Goal: Information Seeking & Learning: Check status

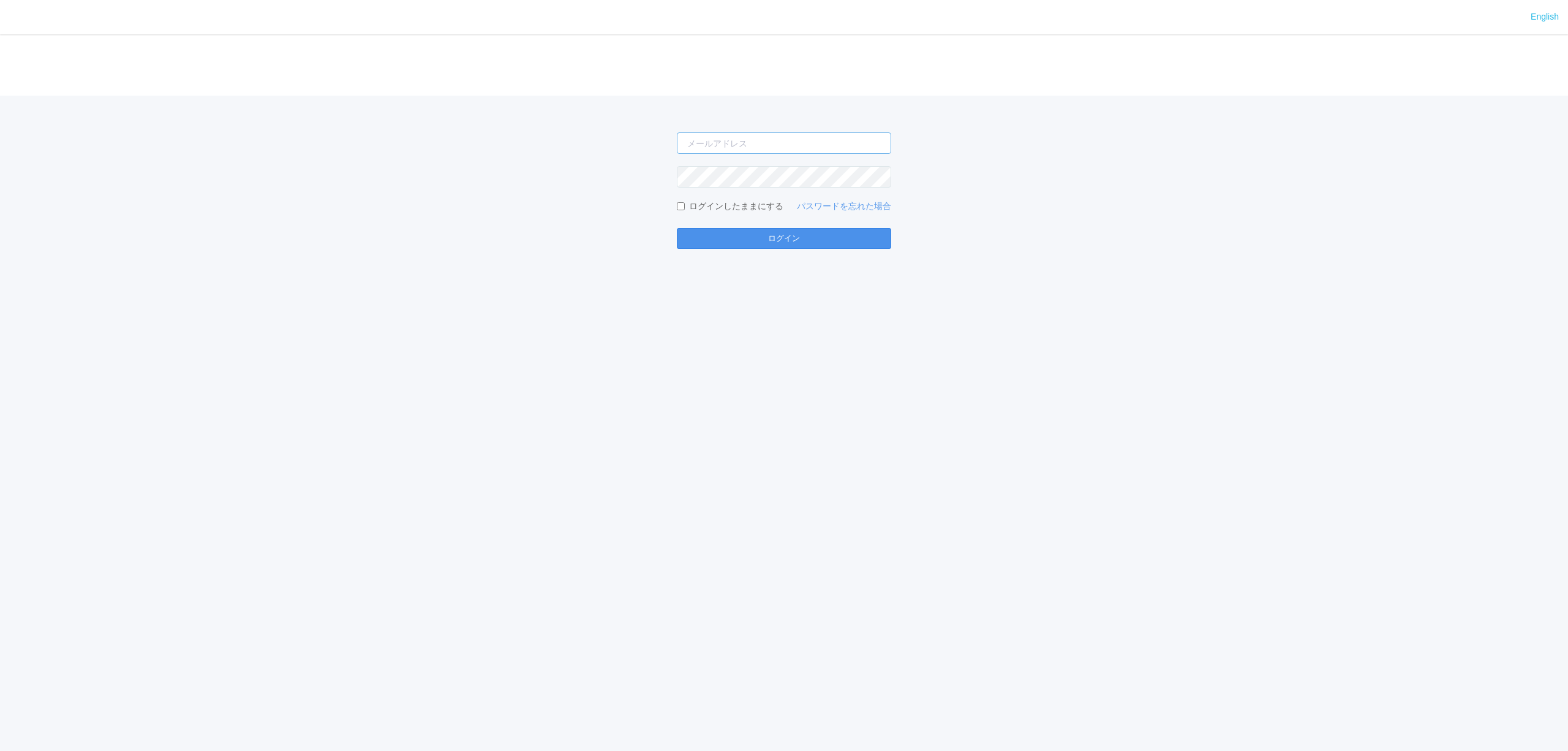
type input "[PERSON_NAME][EMAIL_ADDRESS][DOMAIN_NAME]"
click at [721, 248] on button "ログイン" at bounding box center [784, 239] width 214 height 21
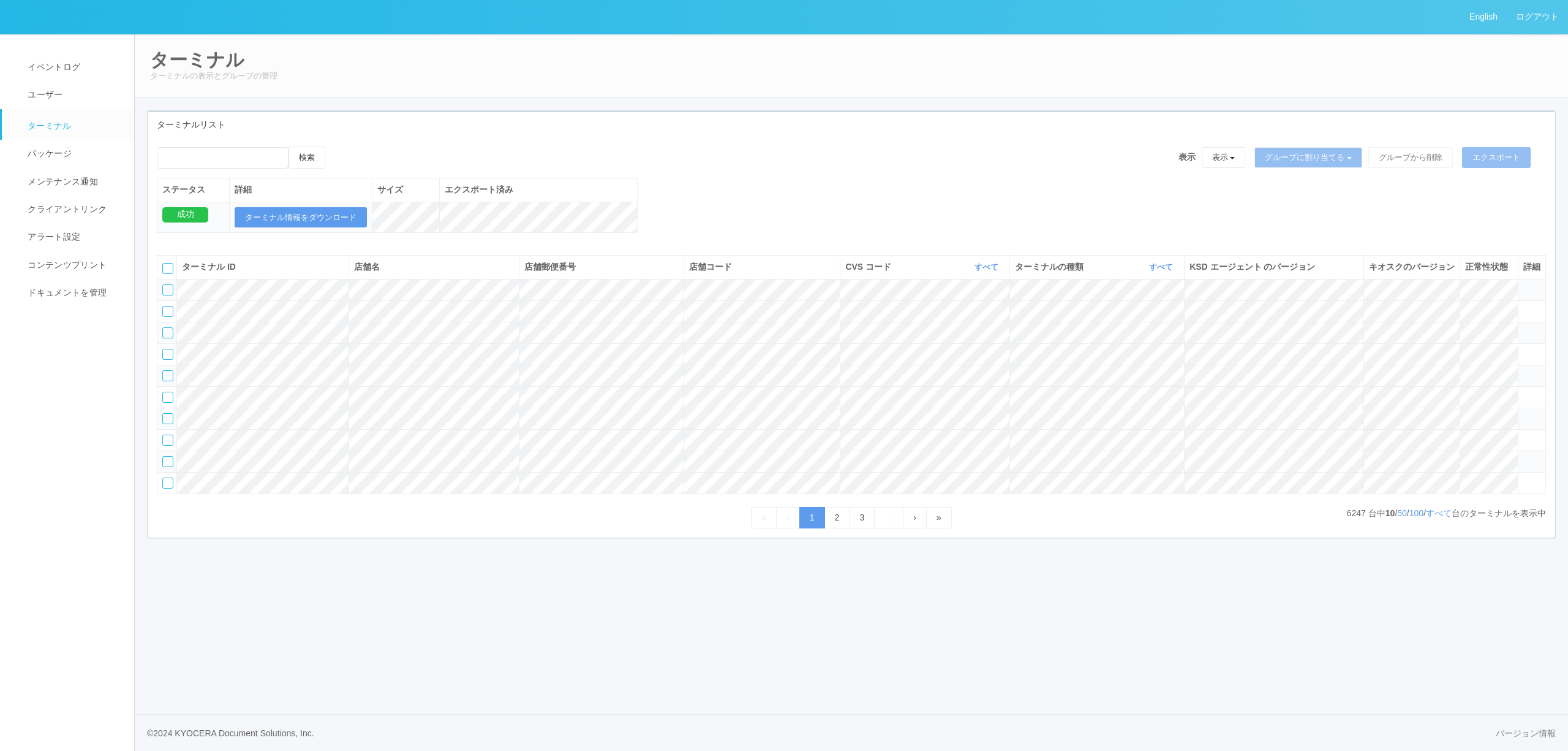
click at [1523, 284] on icon at bounding box center [1523, 284] width 0 height 0
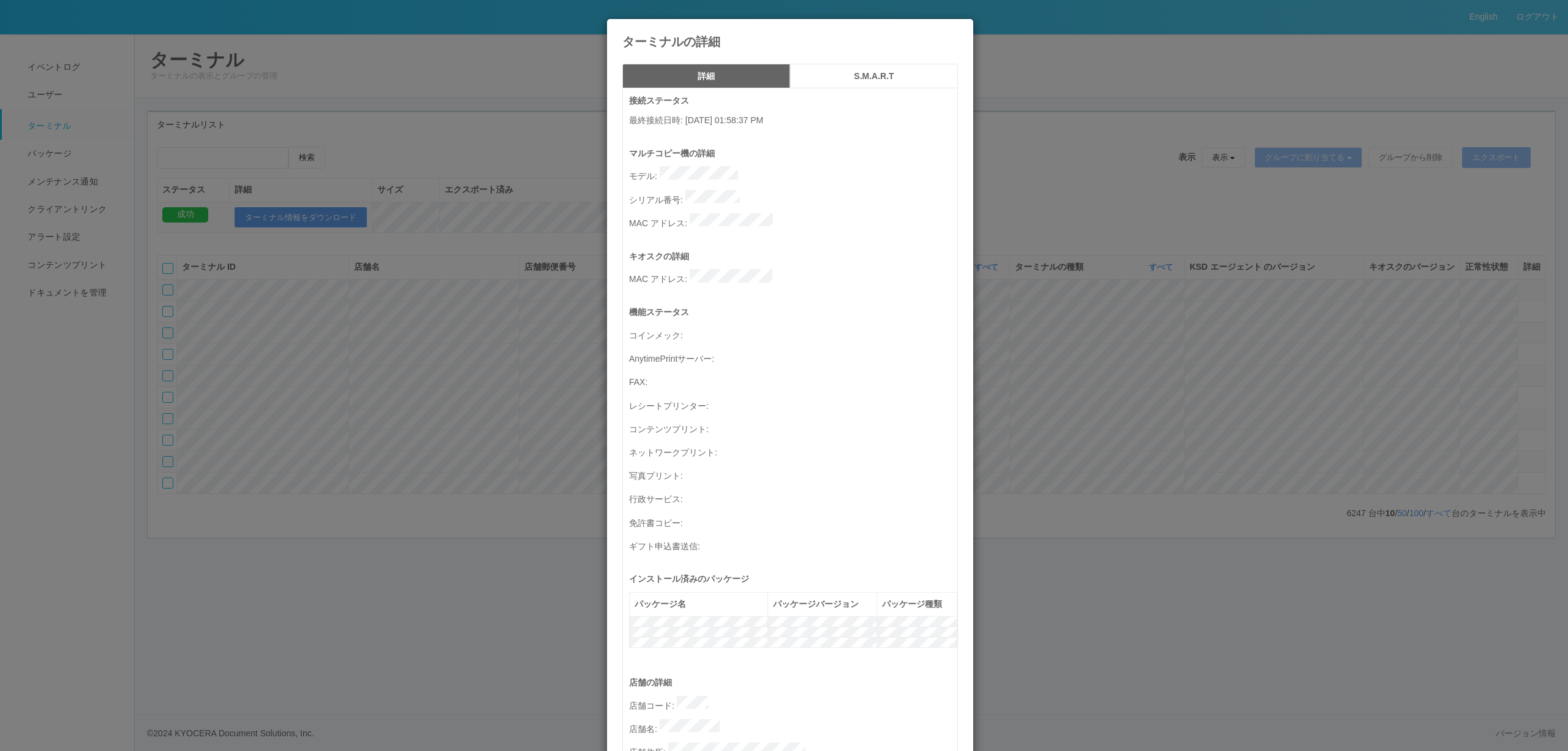
click at [1453, 223] on div "ターミナルの詳細 詳細 S.M.A.R.T 接続ステータス 最終接続日時 : [DATE] 01:58:37 PM マルチコピー機の詳細 モデル : シリアル…" at bounding box center [784, 375] width 1568 height 751
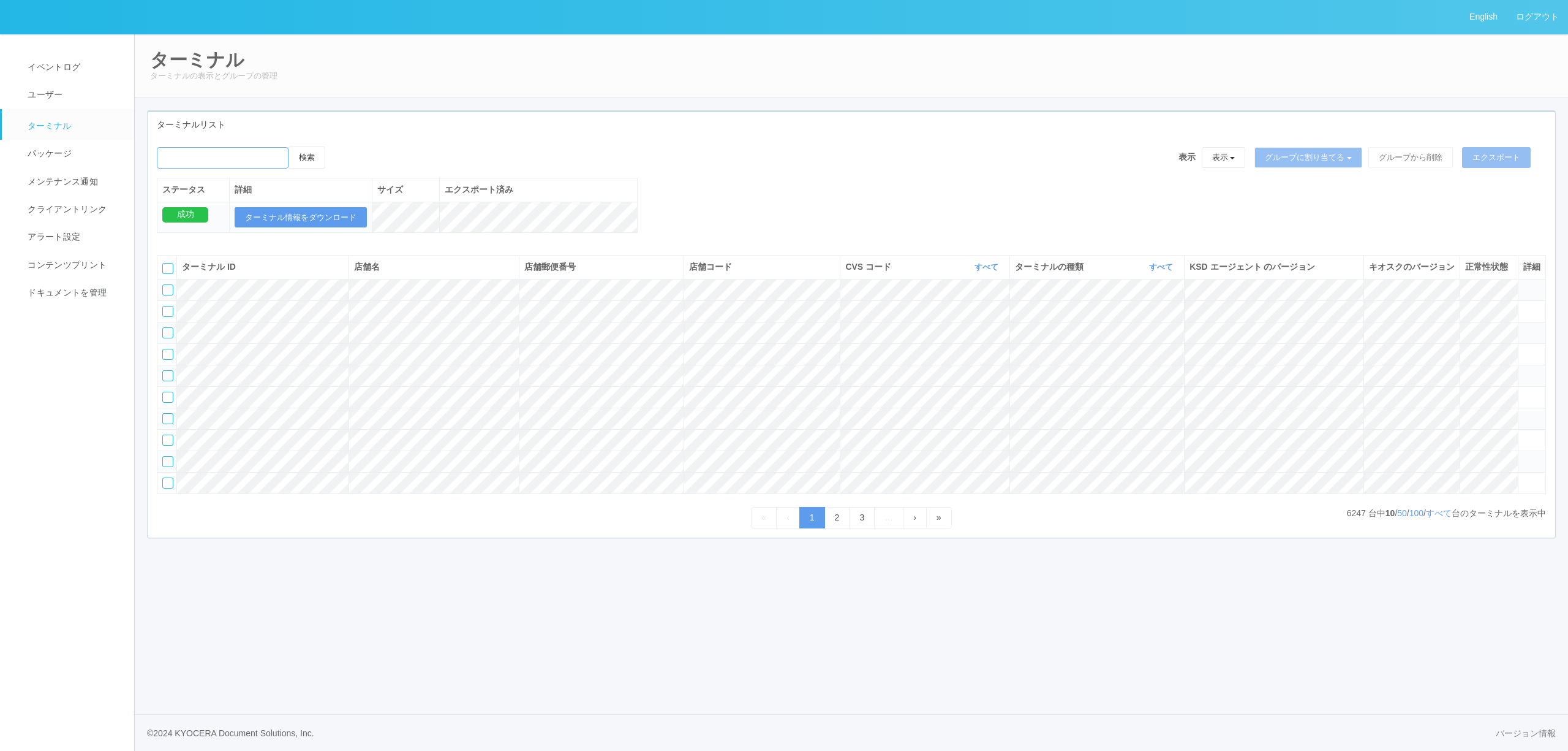
click at [207, 165] on input "emailSearch" at bounding box center [222, 158] width 131 height 21
paste input "佐世保川棚"
click at [302, 156] on button "検索" at bounding box center [307, 157] width 37 height 22
click at [314, 159] on button "検索" at bounding box center [307, 157] width 37 height 22
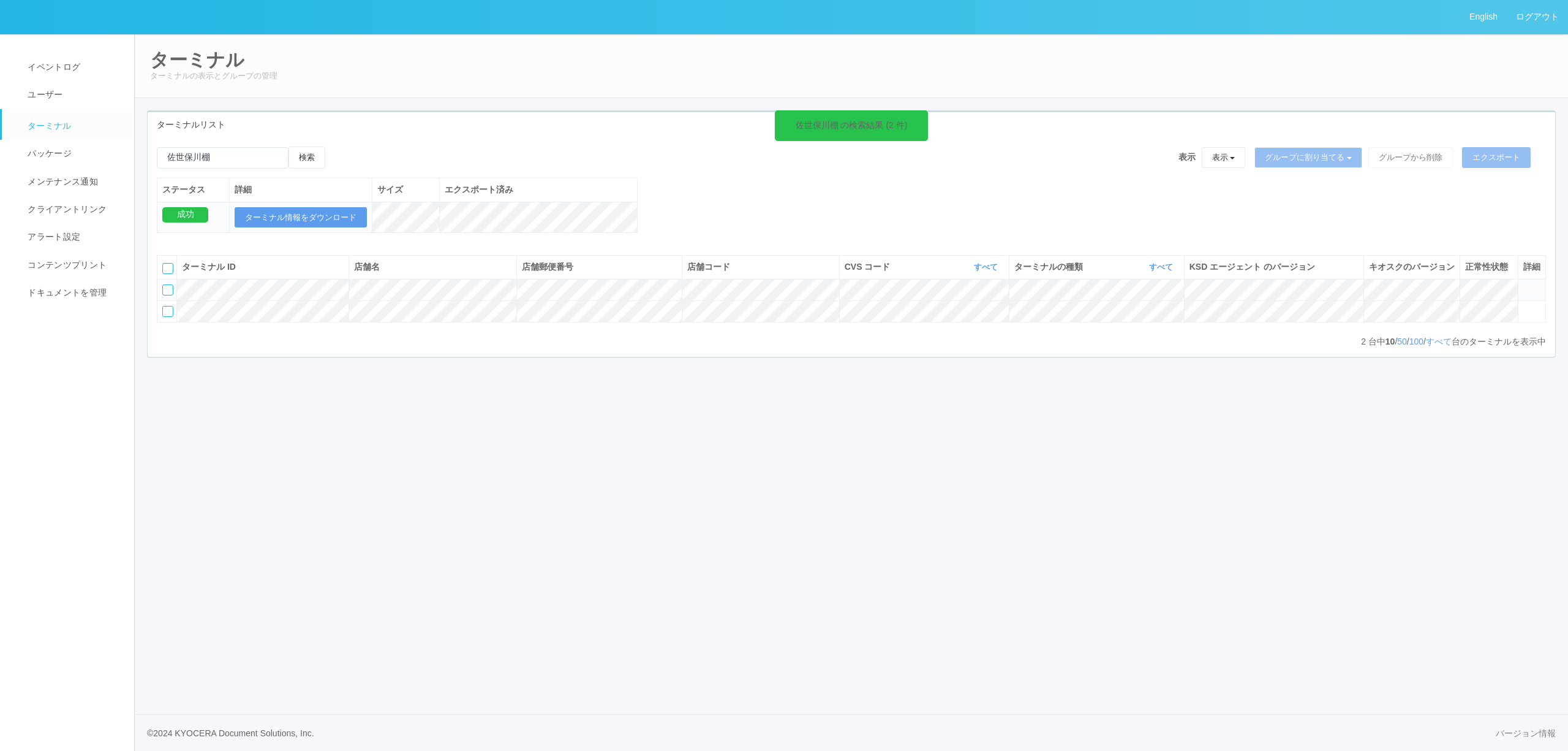
click at [1523, 284] on icon at bounding box center [1523, 284] width 0 height 0
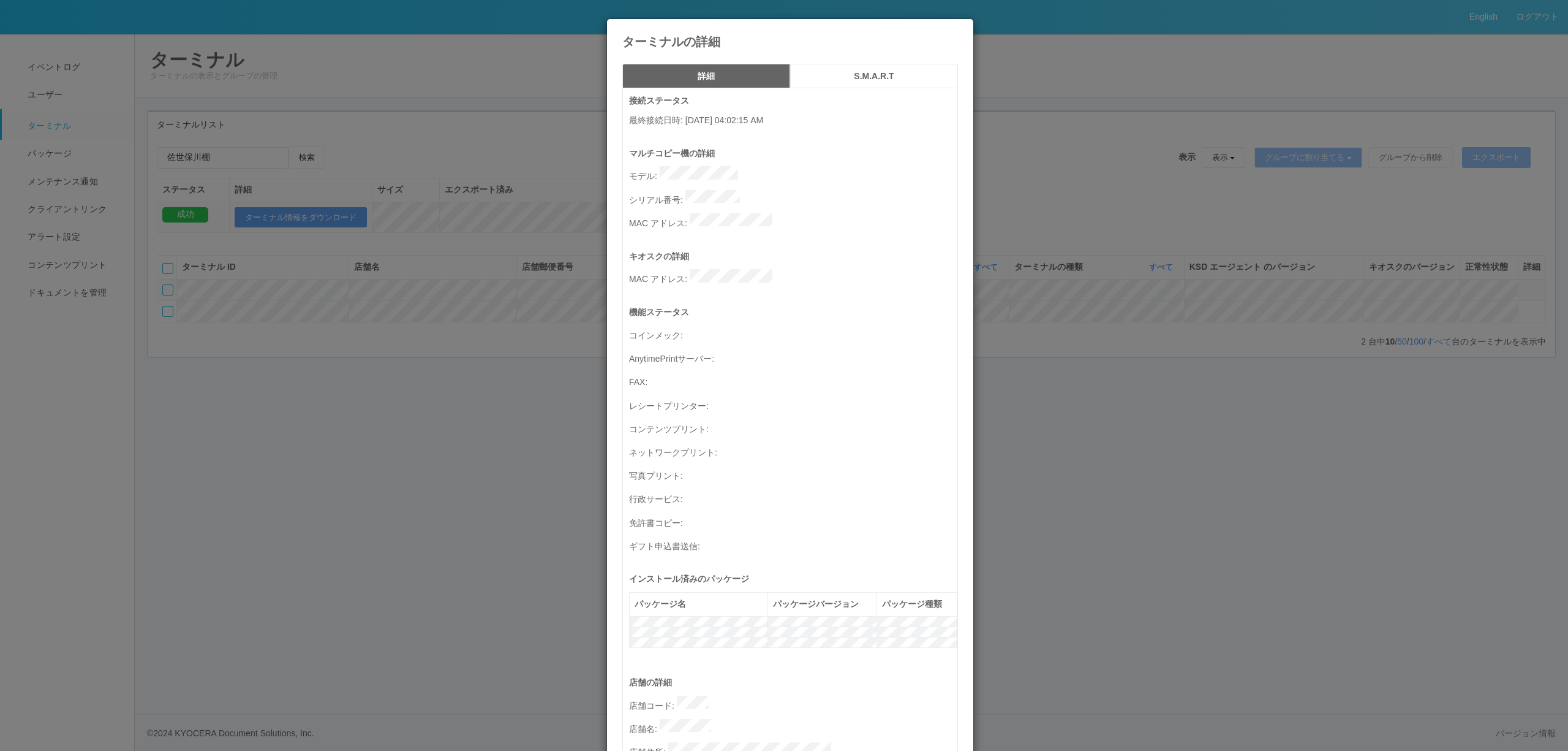
scroll to position [351, 0]
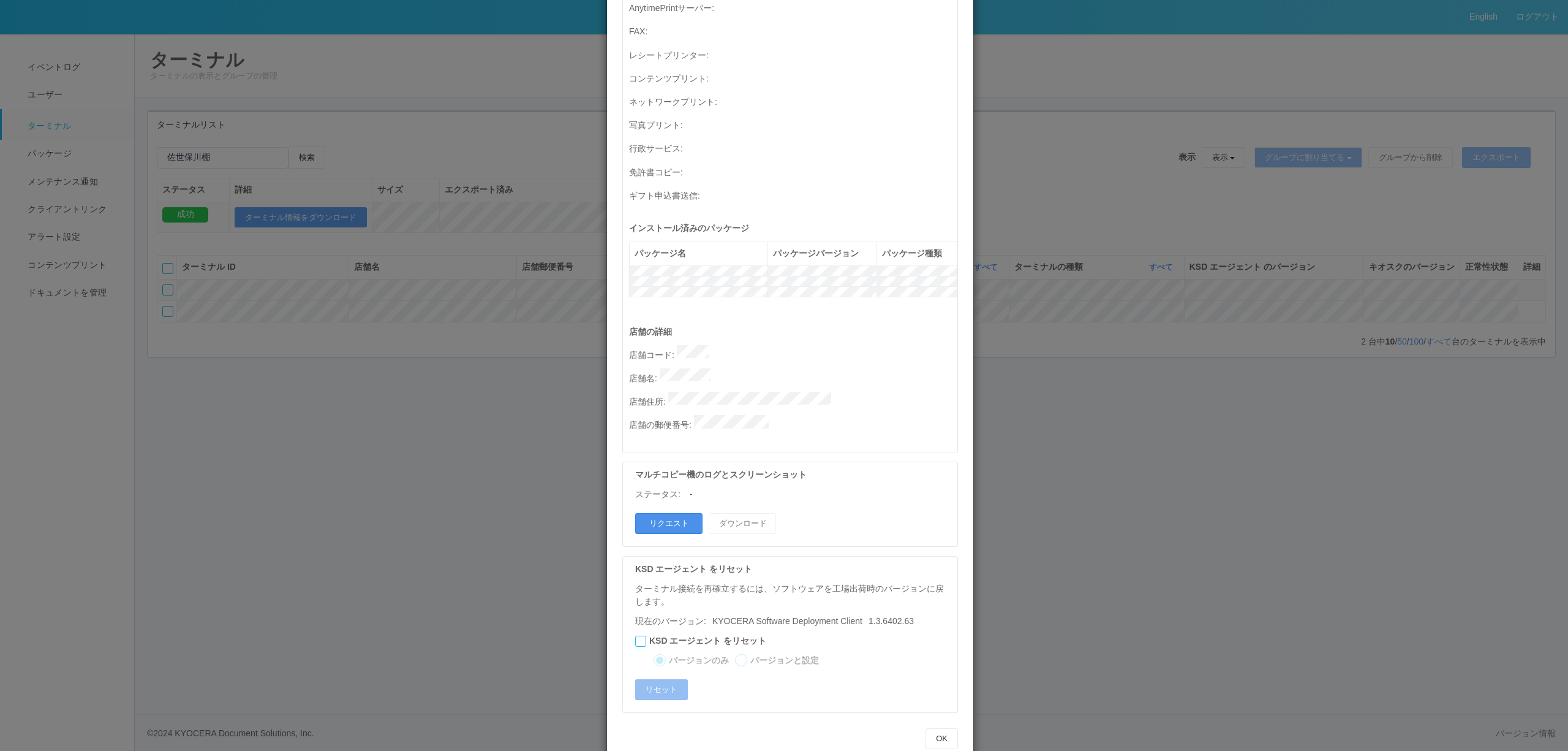
click at [665, 513] on button "リクエスト" at bounding box center [669, 524] width 68 height 21
drag, startPoint x: 1376, startPoint y: 273, endPoint x: 1441, endPoint y: 272, distance: 65.0
click at [1380, 271] on div "ターミナルの詳細 詳細 S.M.A.R.T 接続ステータス 最終接続日時 : [DATE] 04:02:15 AM マルチコピー機の詳細 モデル : シリアル…" at bounding box center [784, 375] width 1568 height 751
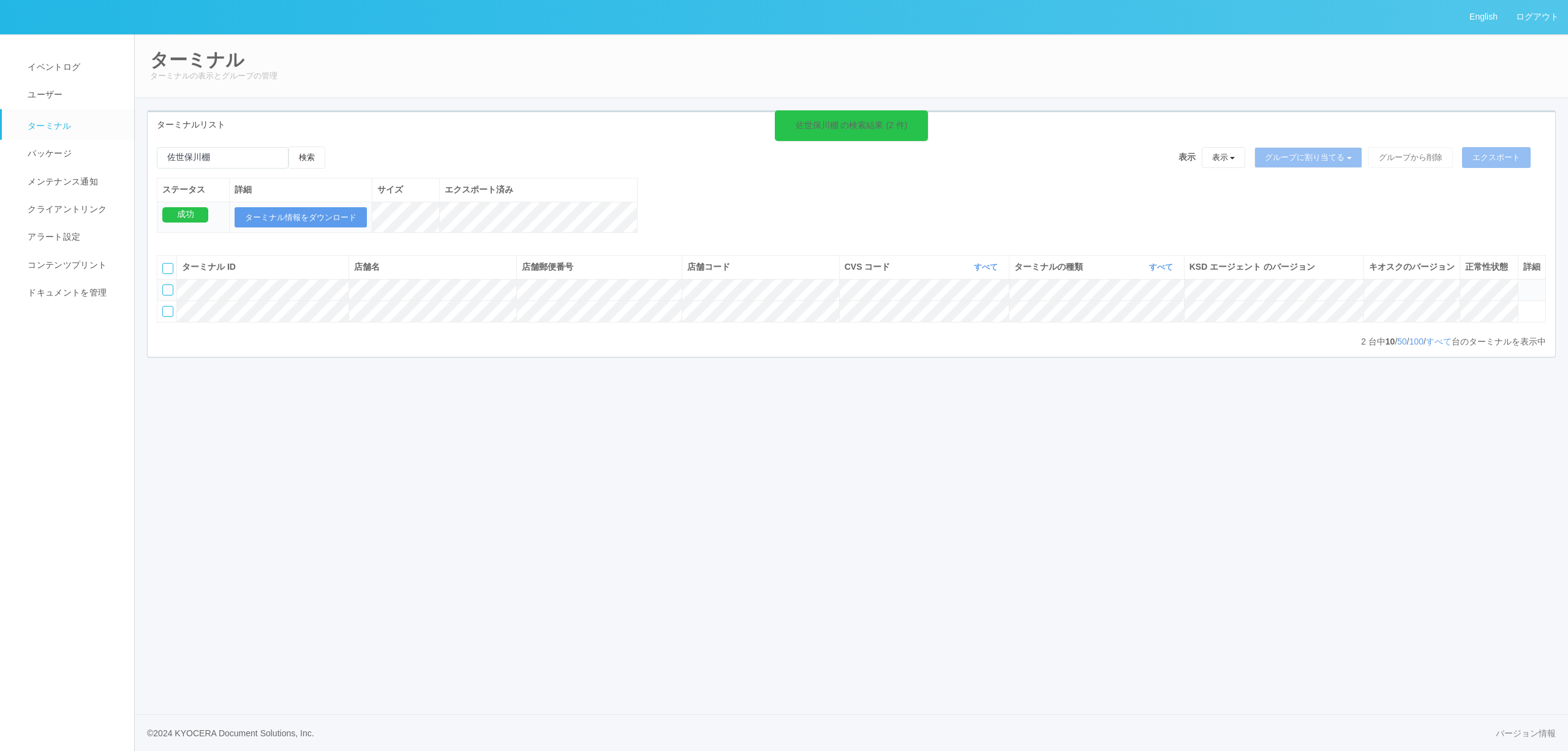
click at [1523, 284] on icon at bounding box center [1523, 284] width 0 height 0
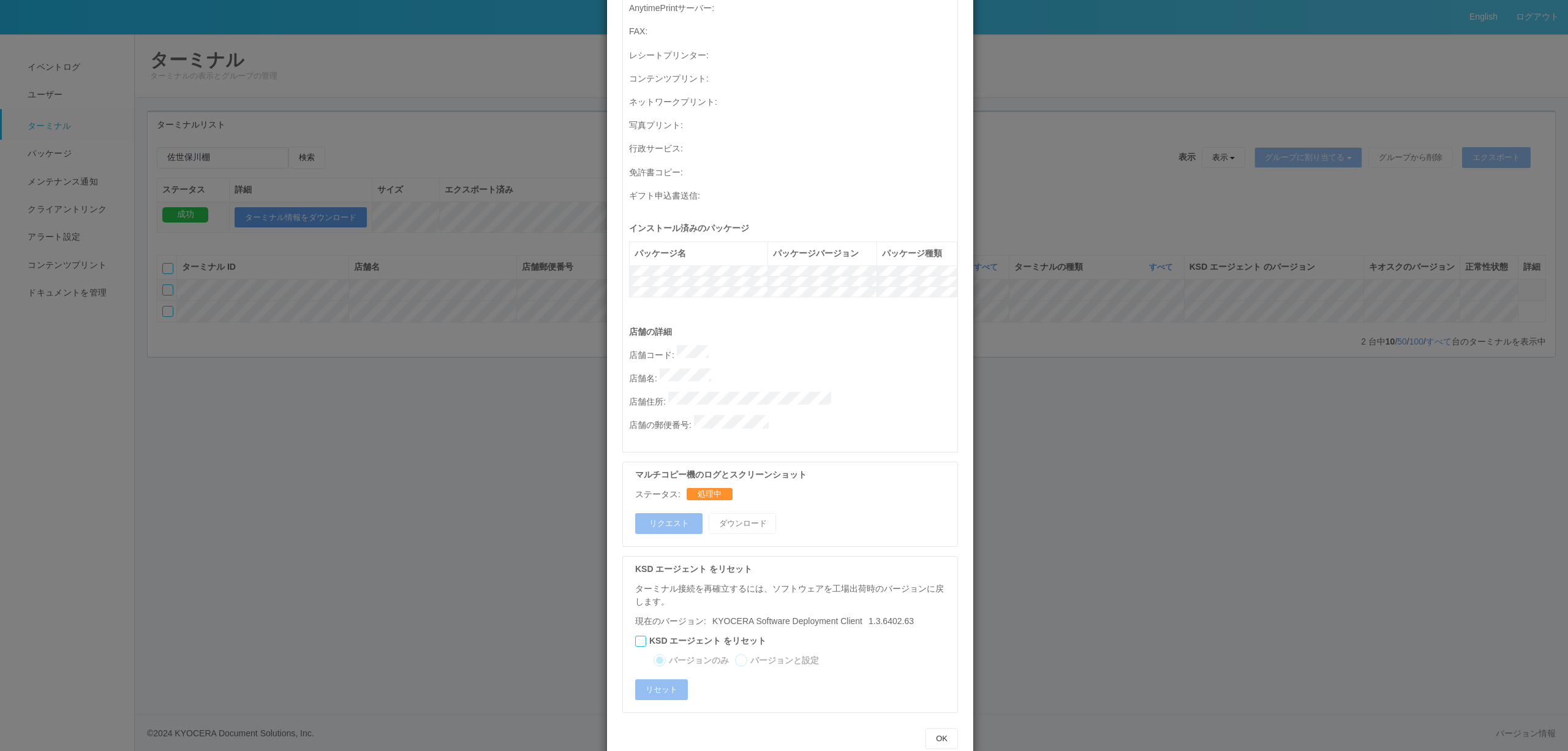
click at [1370, 359] on div "ターミナルの詳細 詳細 S.M.A.R.T 接続ステータス 最終接続日時 : [DATE] 04:02:15 AM マルチコピー機の詳細 モデル : シリアル…" at bounding box center [784, 375] width 1568 height 751
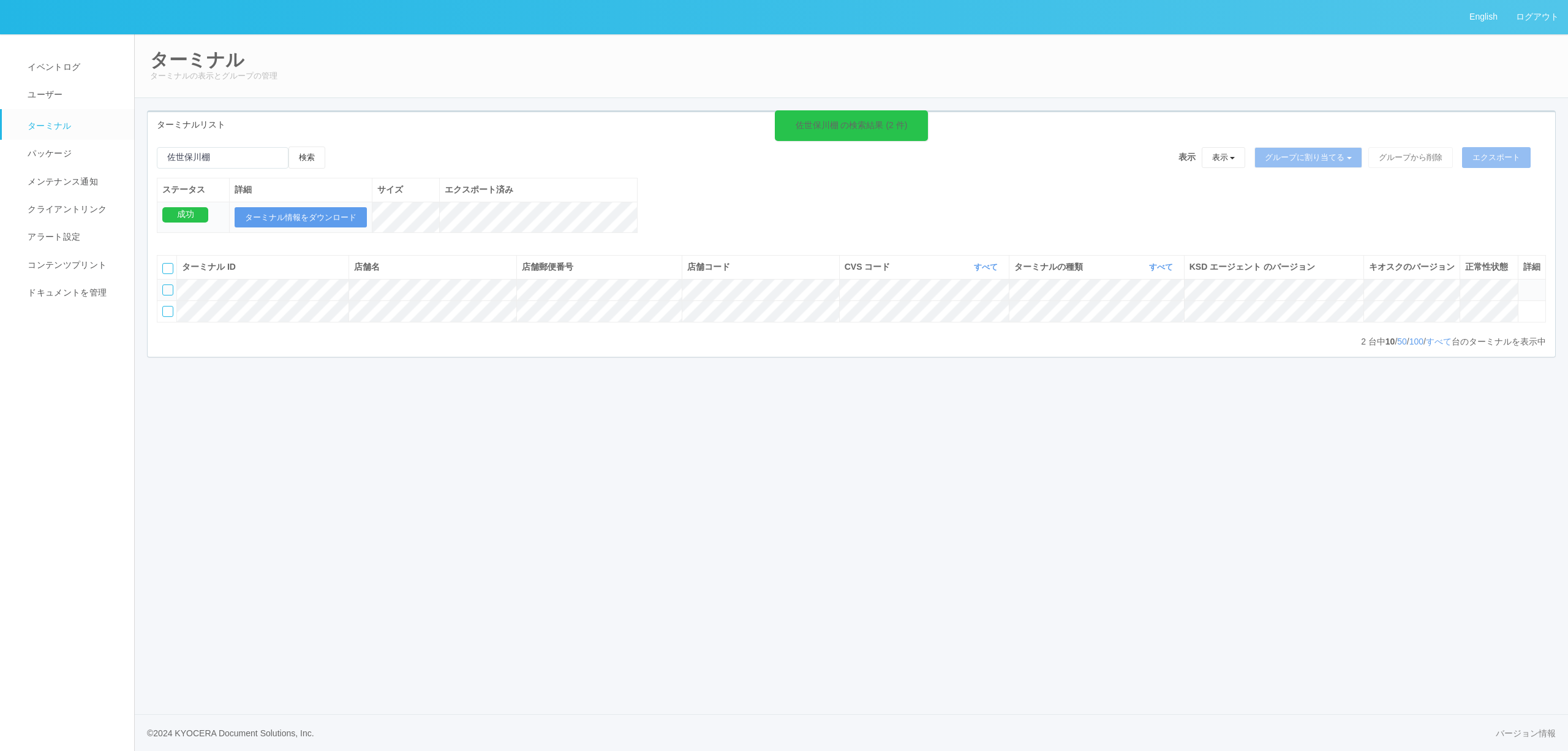
click at [1523, 284] on icon at bounding box center [1523, 284] width 0 height 0
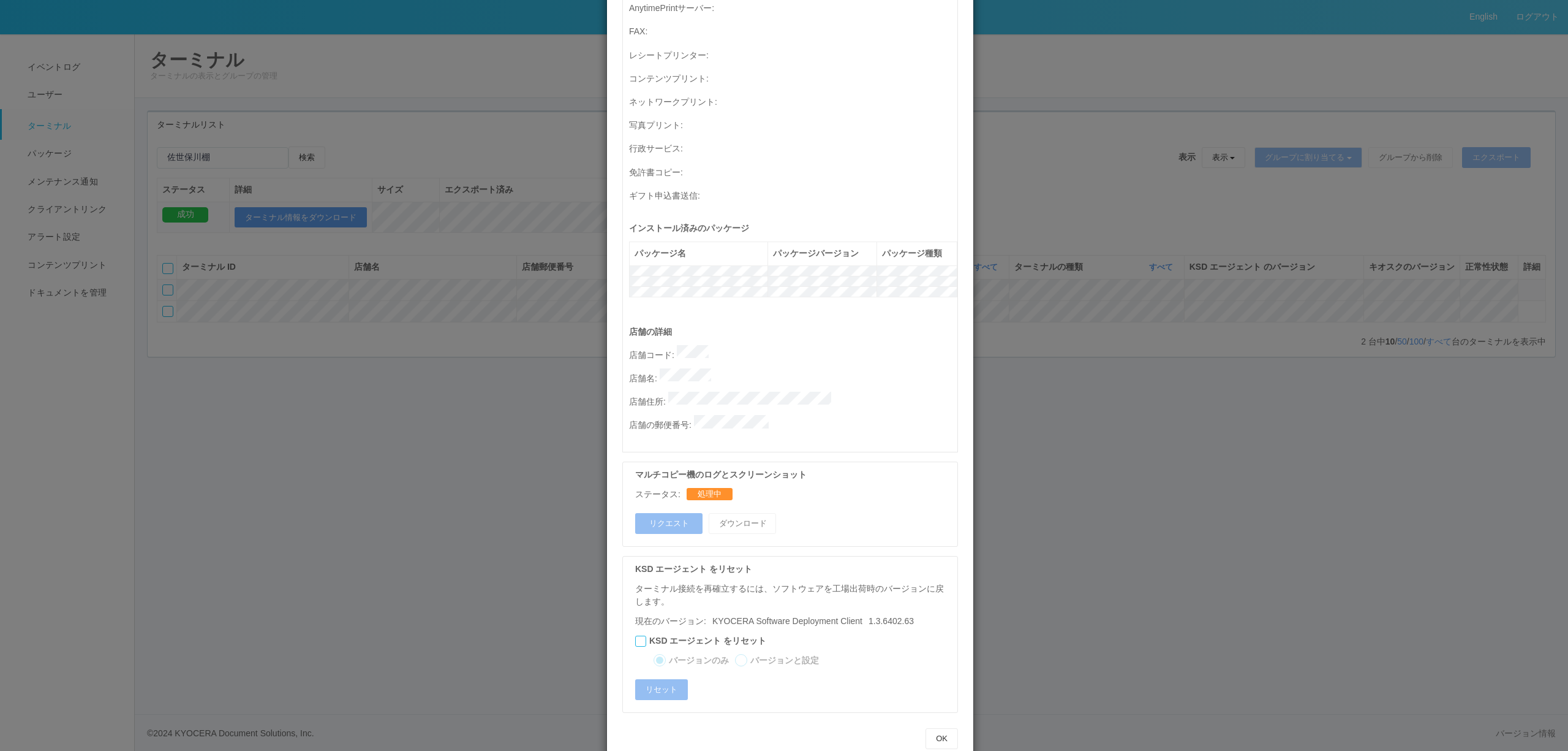
click at [1075, 419] on div "ターミナルの詳細 詳細 S.M.A.R.T 接続ステータス 最終接続日時 : [DATE] 04:02:15 AM マルチコピー機の詳細 モデル : シリアル…" at bounding box center [784, 375] width 1568 height 751
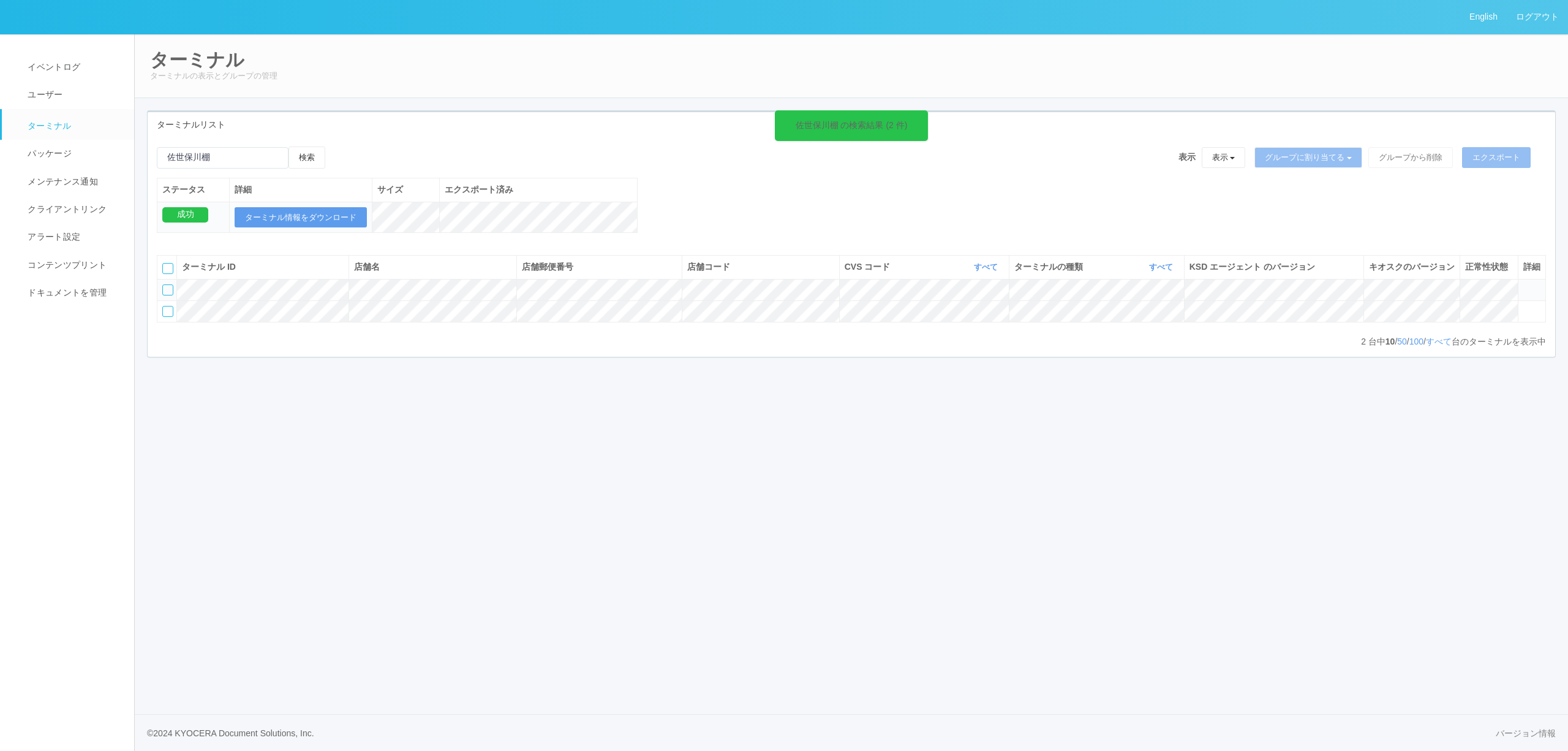
click at [1523, 284] on icon at bounding box center [1523, 284] width 0 height 0
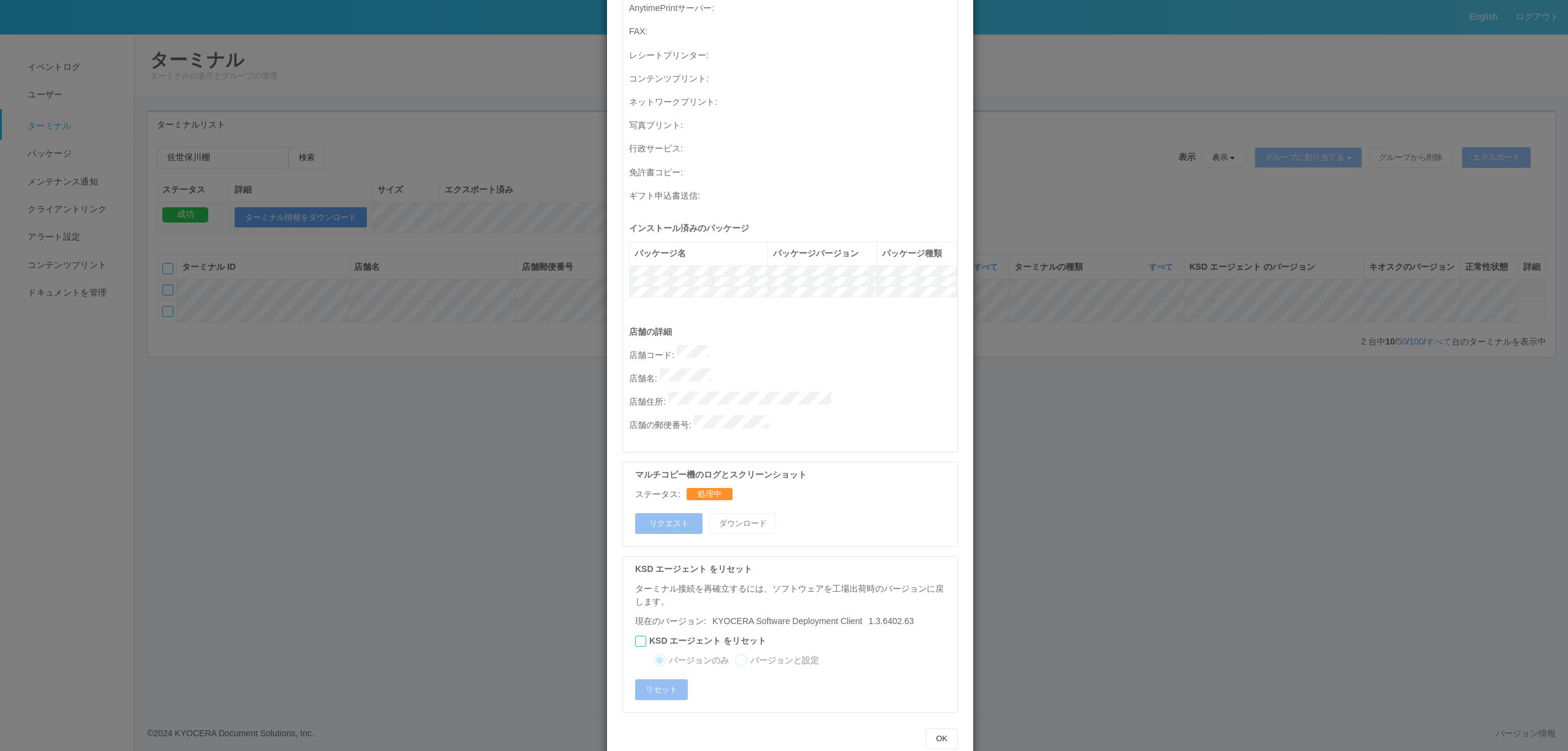
click at [1211, 322] on div "ターミナルの詳細 詳細 S.M.A.R.T 接続ステータス 最終接続日時 : [DATE] 04:02:15 AM マルチコピー機の詳細 モデル : シリアル…" at bounding box center [784, 375] width 1568 height 751
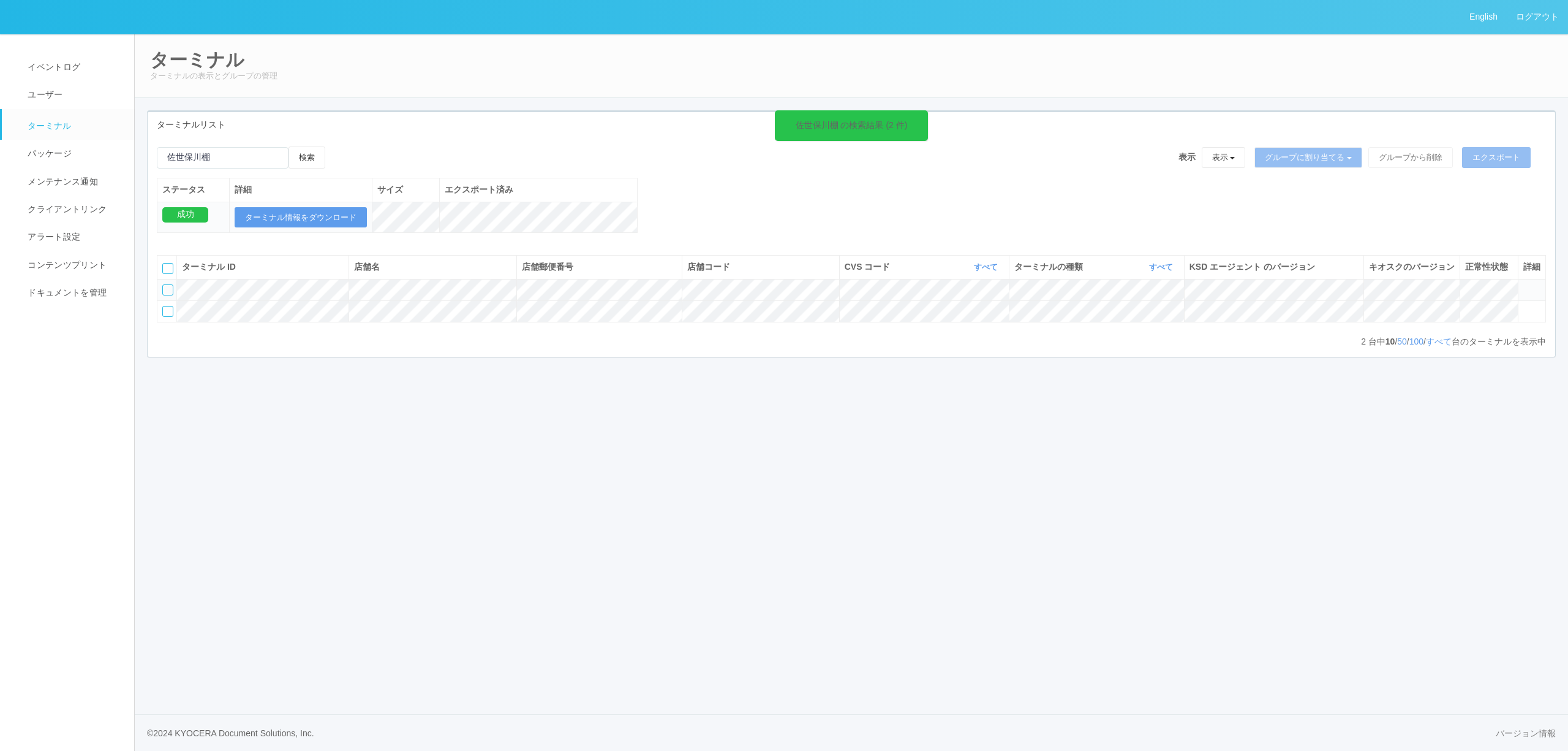
click at [1523, 284] on icon at bounding box center [1523, 284] width 0 height 0
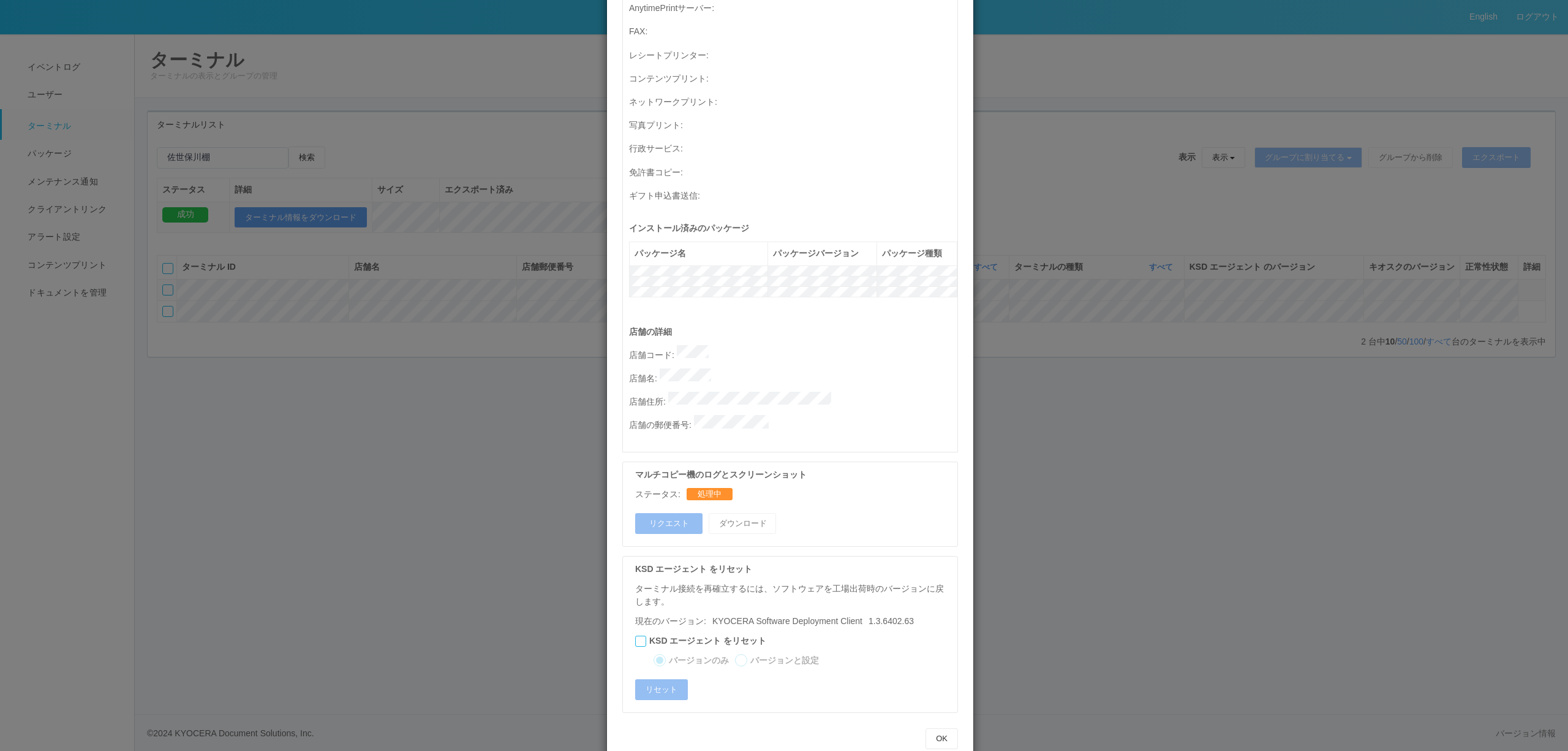
click at [1040, 377] on div "ターミナルの詳細 詳細 S.M.A.R.T 接続ステータス 最終接続日時 : [DATE] 04:02:15 AM マルチコピー機の詳細 モデル : シリアル…" at bounding box center [784, 375] width 1568 height 751
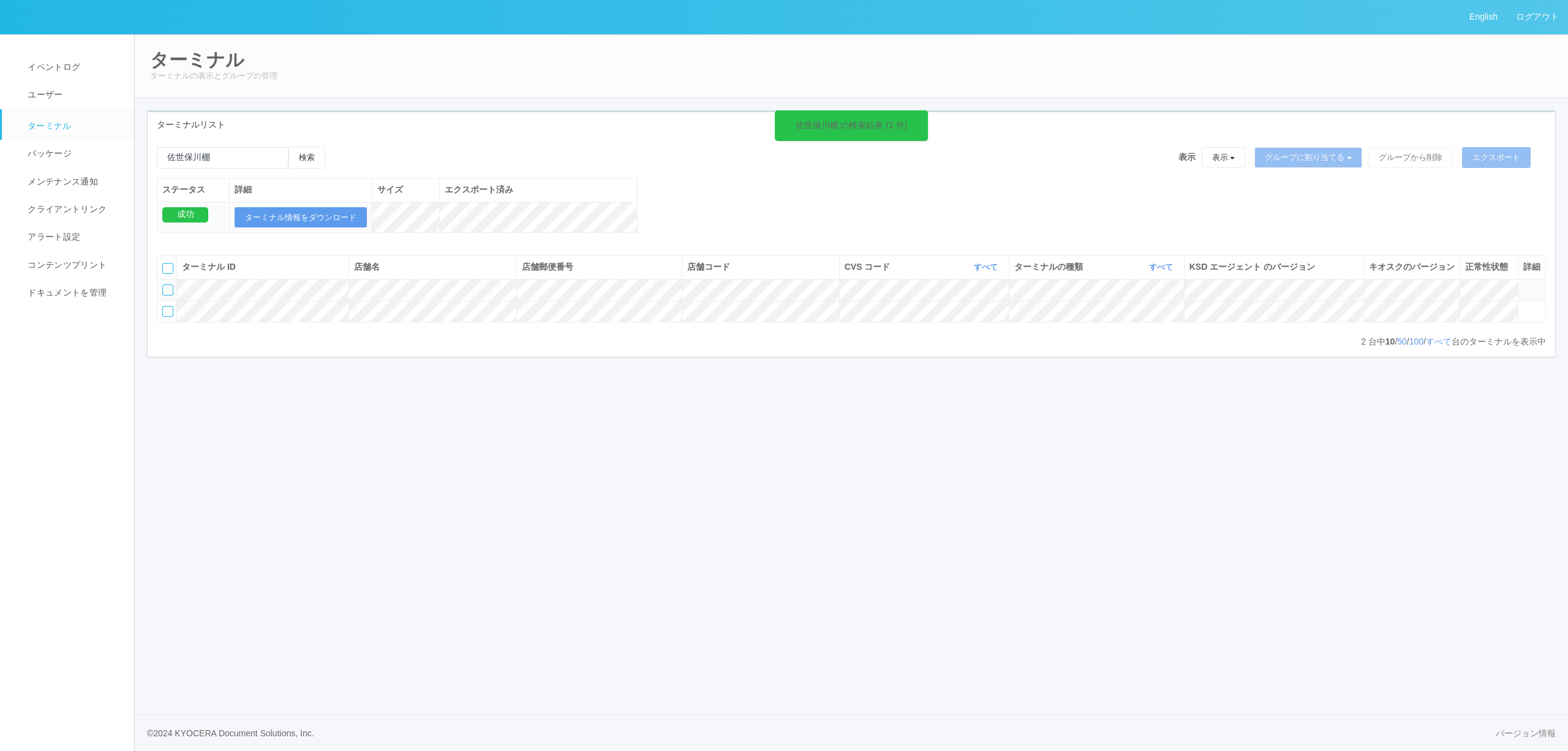
click at [1535, 301] on td at bounding box center [1531, 289] width 28 height 21
click at [1523, 284] on icon at bounding box center [1523, 284] width 0 height 0
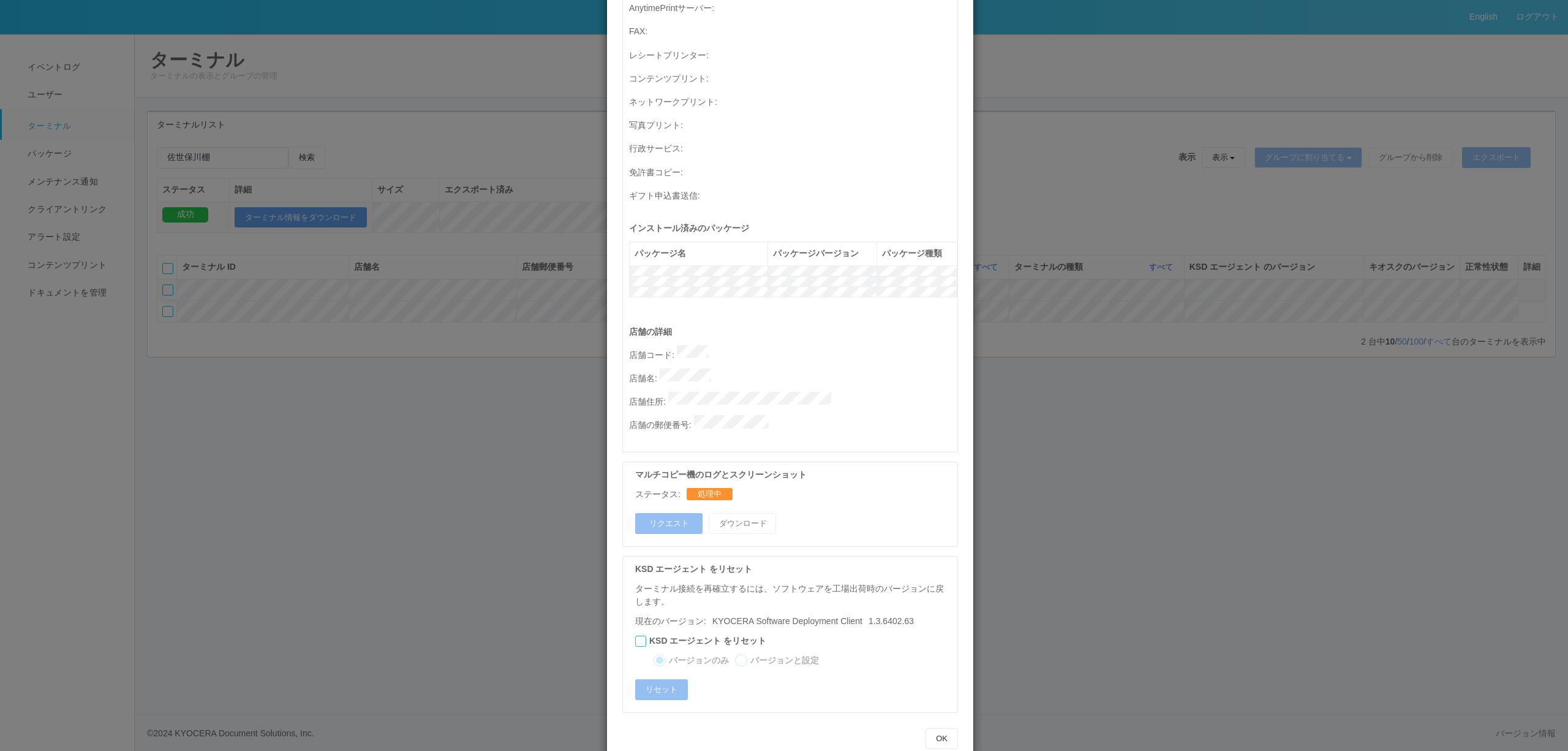
click at [1161, 324] on div "ターミナルの詳細 詳細 S.M.A.R.T 接続ステータス 最終接続日時 : [DATE] 04:02:15 AM マルチコピー機の詳細 モデル : シリアル…" at bounding box center [784, 375] width 1568 height 751
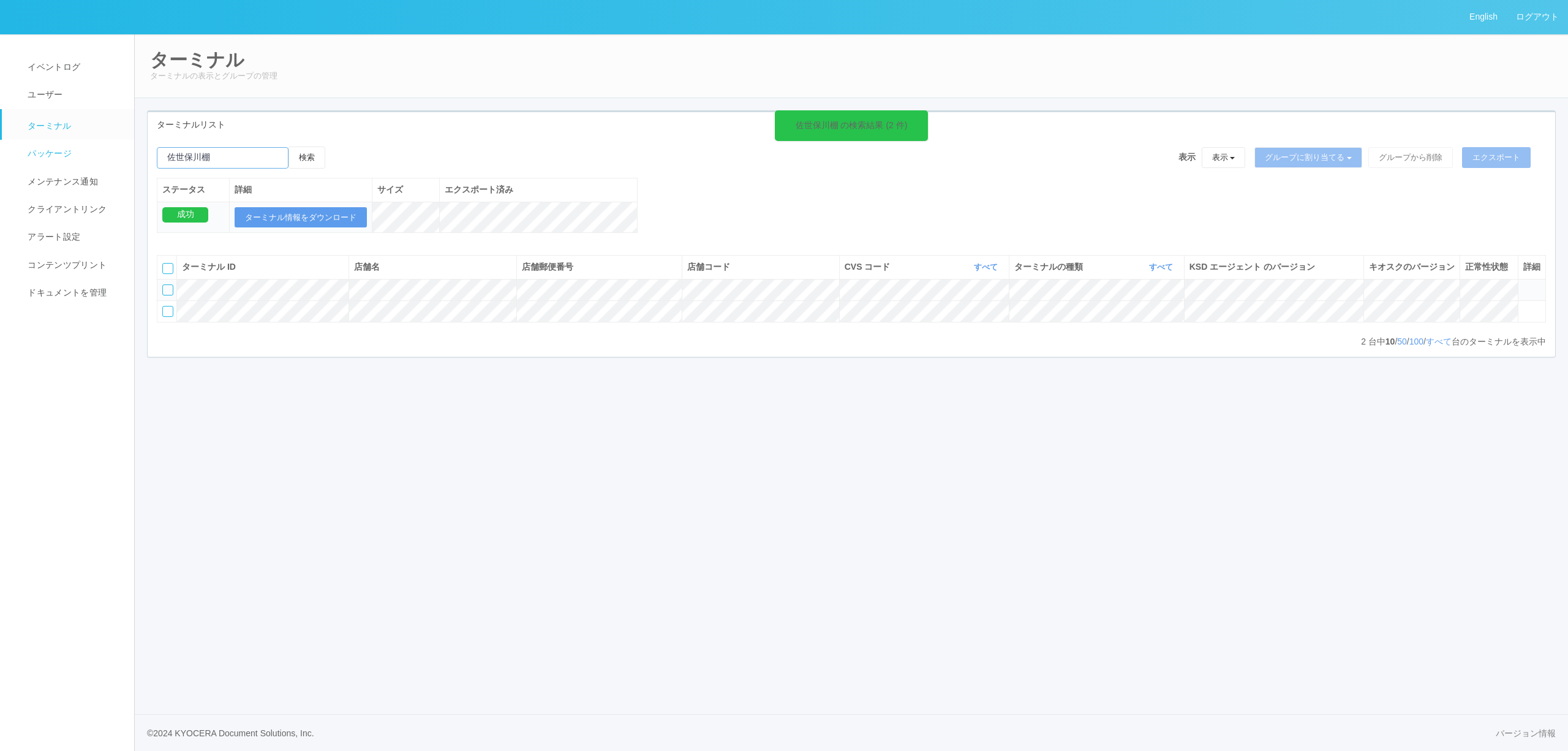
drag, startPoint x: 216, startPoint y: 157, endPoint x: 43, endPoint y: 151, distance: 173.1
click at [46, 153] on div "English ログアウト イベントログ ユーザー ターミナル パッケージ メンテナンス通知 クライアントリンク アラート設定 コンテンツプリント ドキュメン…" at bounding box center [784, 375] width 1568 height 751
paste input "252508"
type input "252508"
click at [322, 159] on button "検索" at bounding box center [307, 157] width 37 height 22
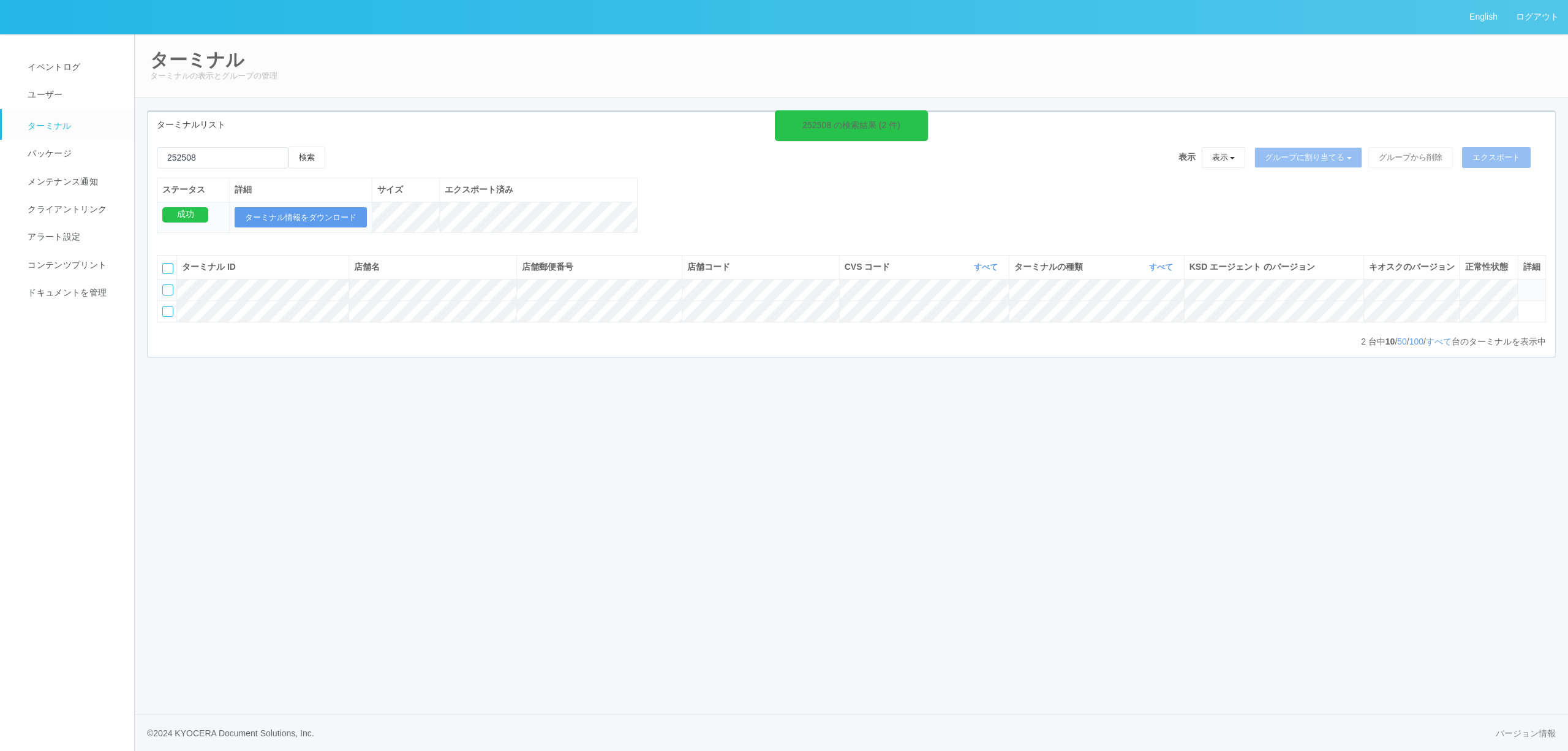
click at [1523, 284] on icon at bounding box center [1523, 284] width 0 height 0
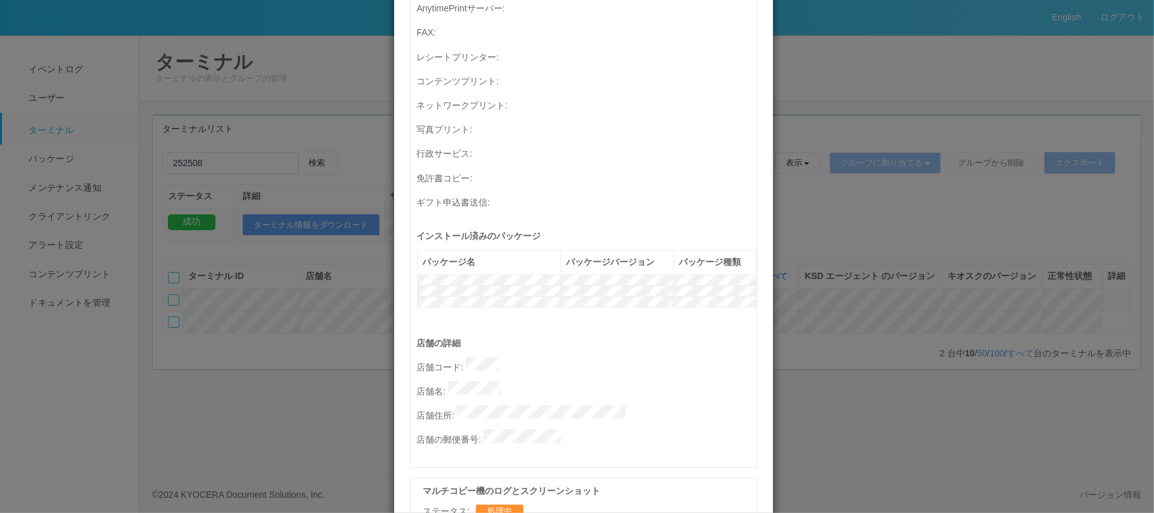
click at [808, 228] on div "ターミナルの詳細 詳細 S.M.A.R.T 接続ステータス 最終接続日時 : [DATE] 04:02:15 AM マルチコピー機の詳細 モデル : シリアル…" at bounding box center [577, 256] width 1154 height 513
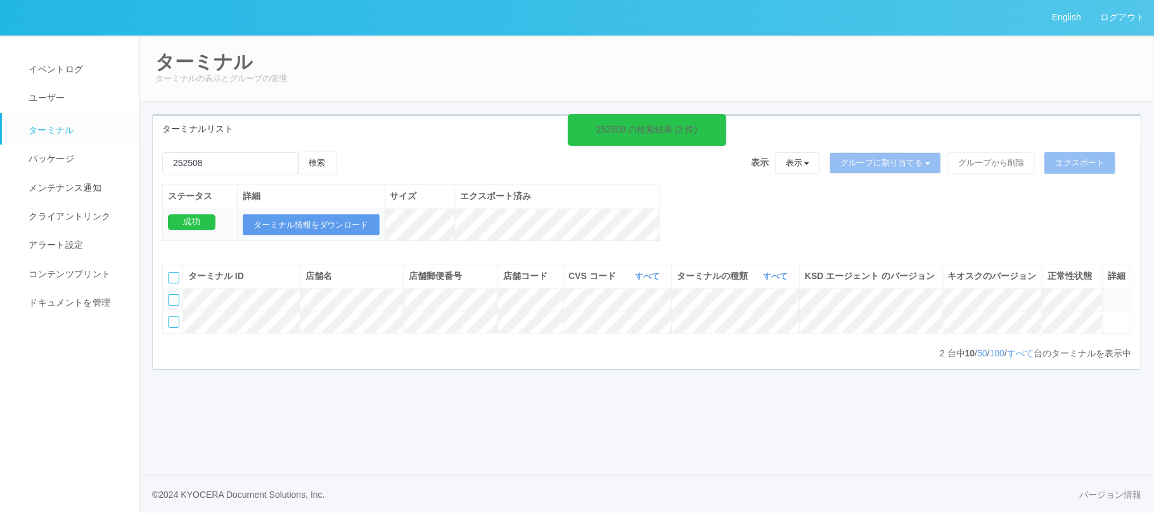
click at [1108, 294] on icon at bounding box center [1108, 294] width 0 height 0
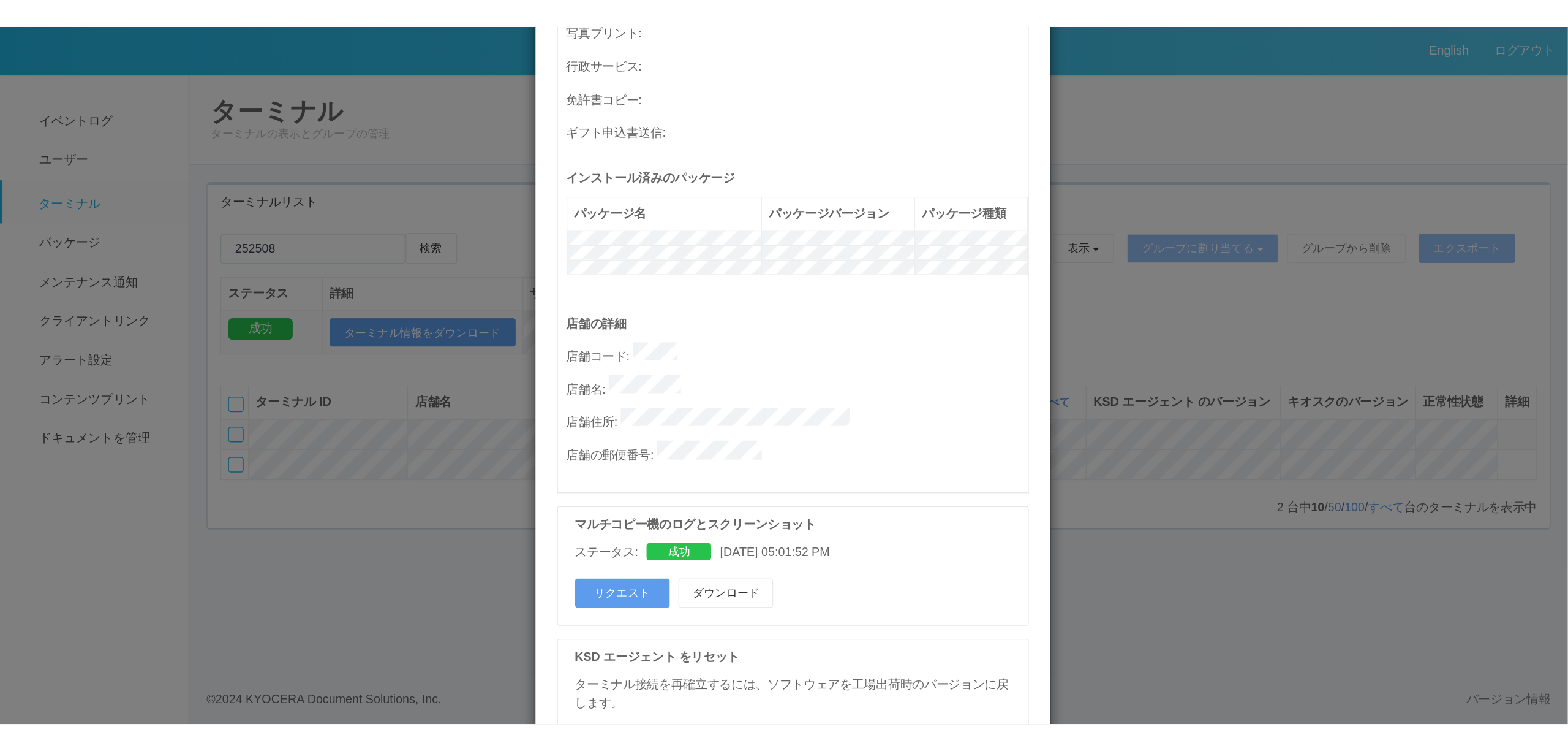
scroll to position [490, 0]
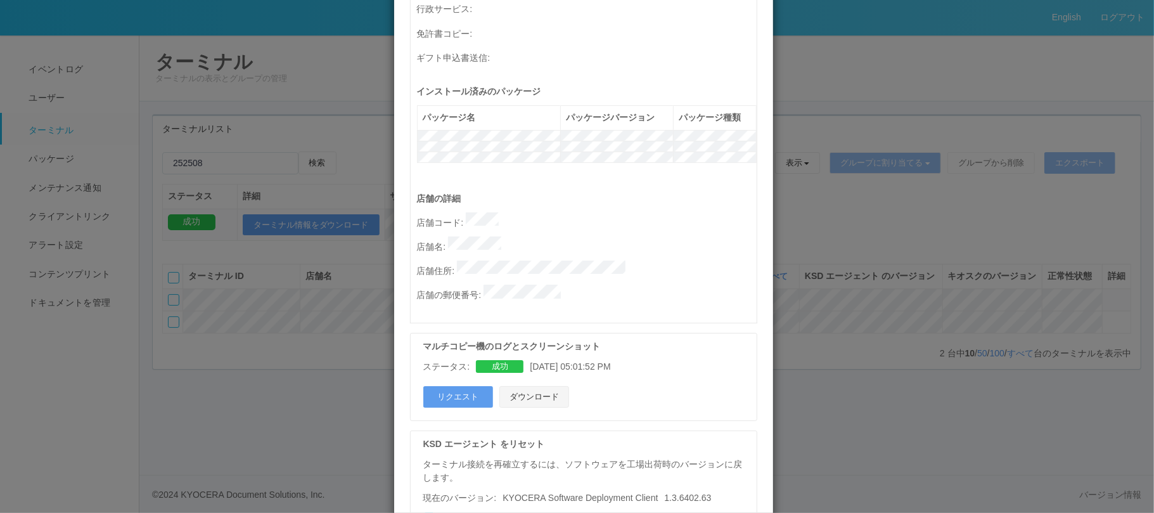
click at [534, 386] on button "ダウンロード" at bounding box center [535, 397] width 70 height 22
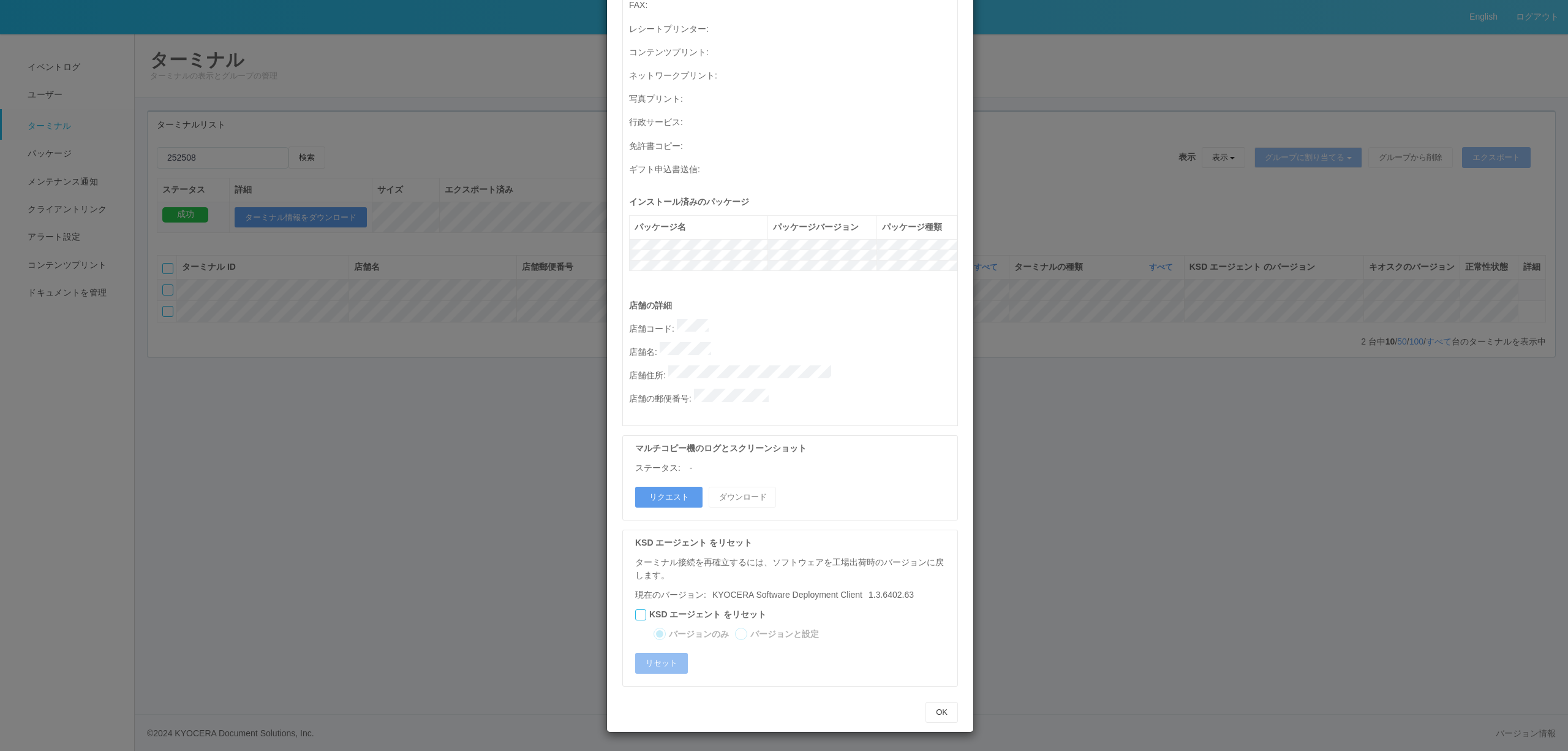
scroll to position [351, 0]
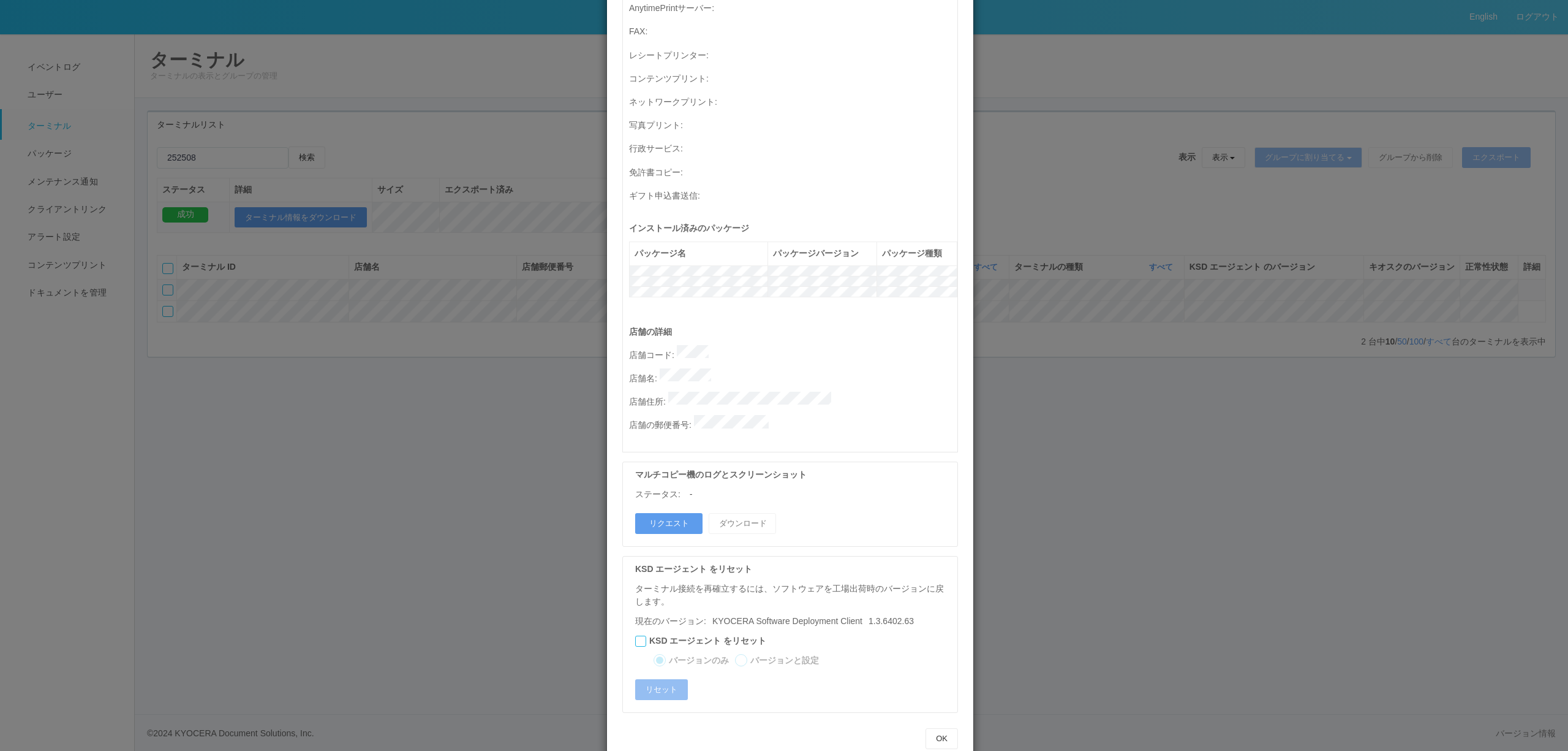
click at [1121, 235] on div "ターミナルの詳細 詳細 S.M.A.R.T 接続ステータス 最終接続日時 : [DATE] 04:02:15 AM マルチコピー機の詳細 モデル : シリアル…" at bounding box center [784, 375] width 1568 height 751
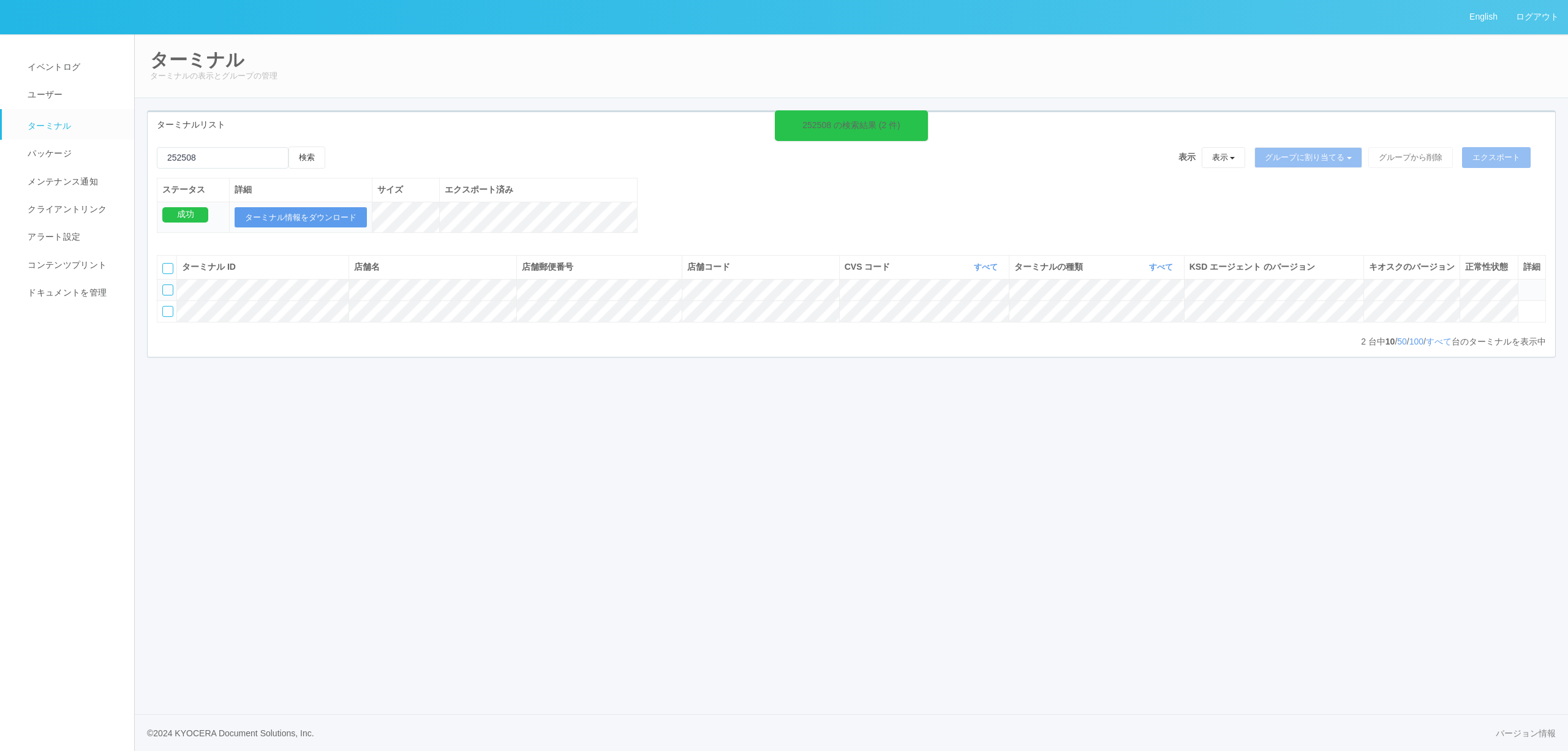
click at [165, 296] on div at bounding box center [167, 289] width 11 height 11
click at [337, 146] on icon at bounding box center [337, 146] width 0 height 0
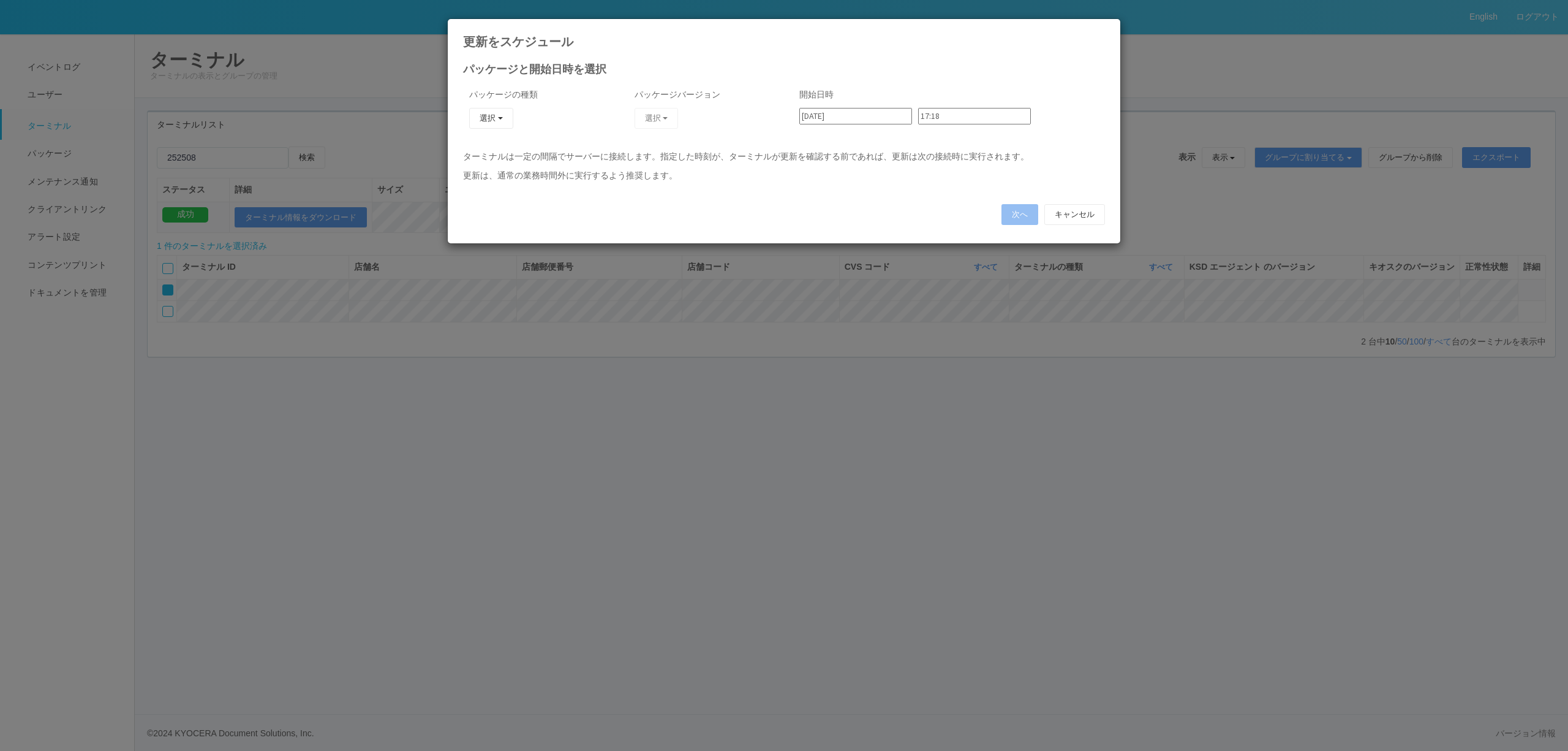
click at [491, 131] on div "選択 KSD エージェント キオスク j_setting.txt" at bounding box center [496, 123] width 53 height 30
click at [493, 128] on button "選択" at bounding box center [492, 119] width 44 height 21
click at [952, 368] on div "更新をスケジュール パッケージと開始日時を選択 パッケージの種類 選択 KSD エージェント キオスク j_setting.txt パッケージバージョン 選択…" at bounding box center [784, 375] width 1568 height 751
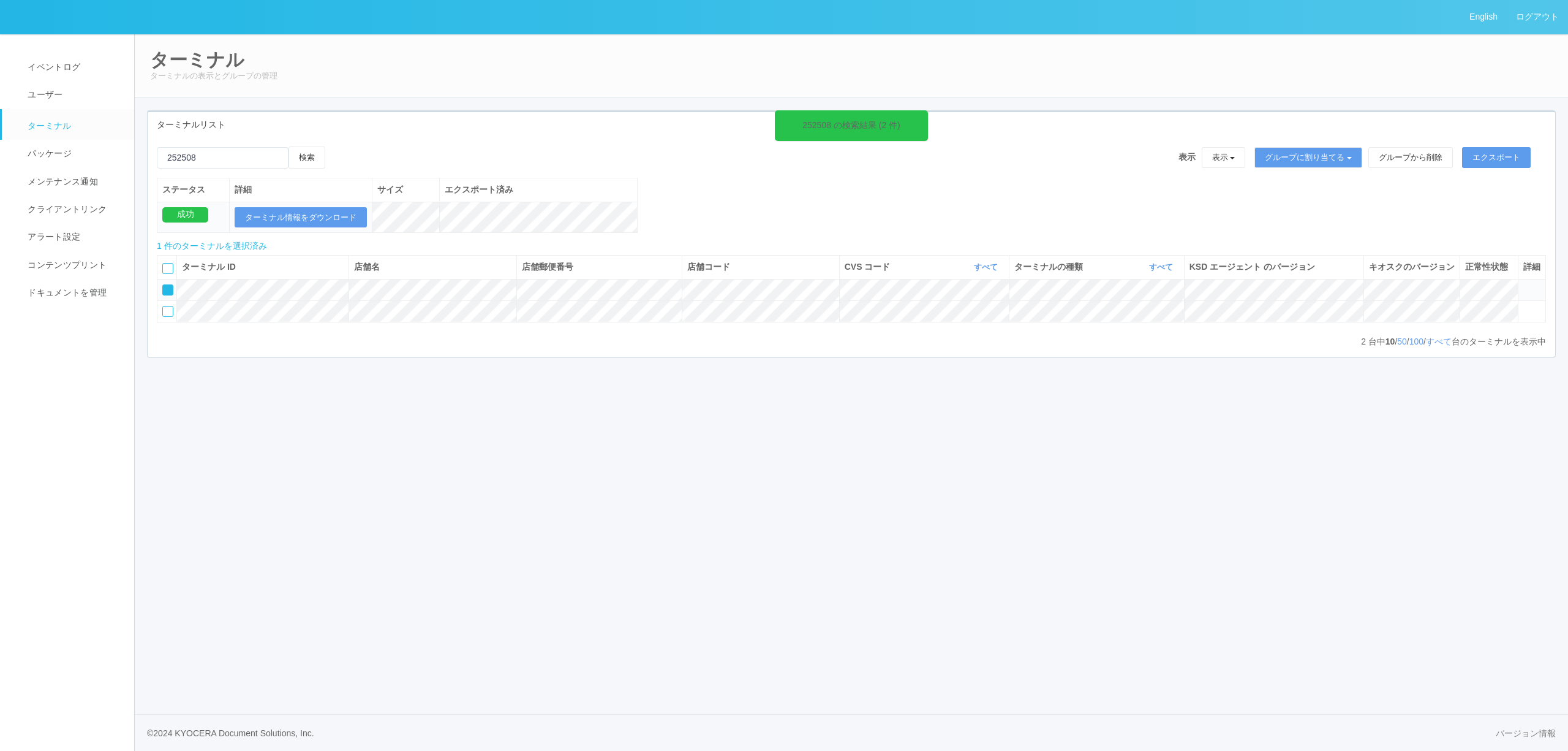
click at [1523, 284] on icon at bounding box center [1523, 284] width 0 height 0
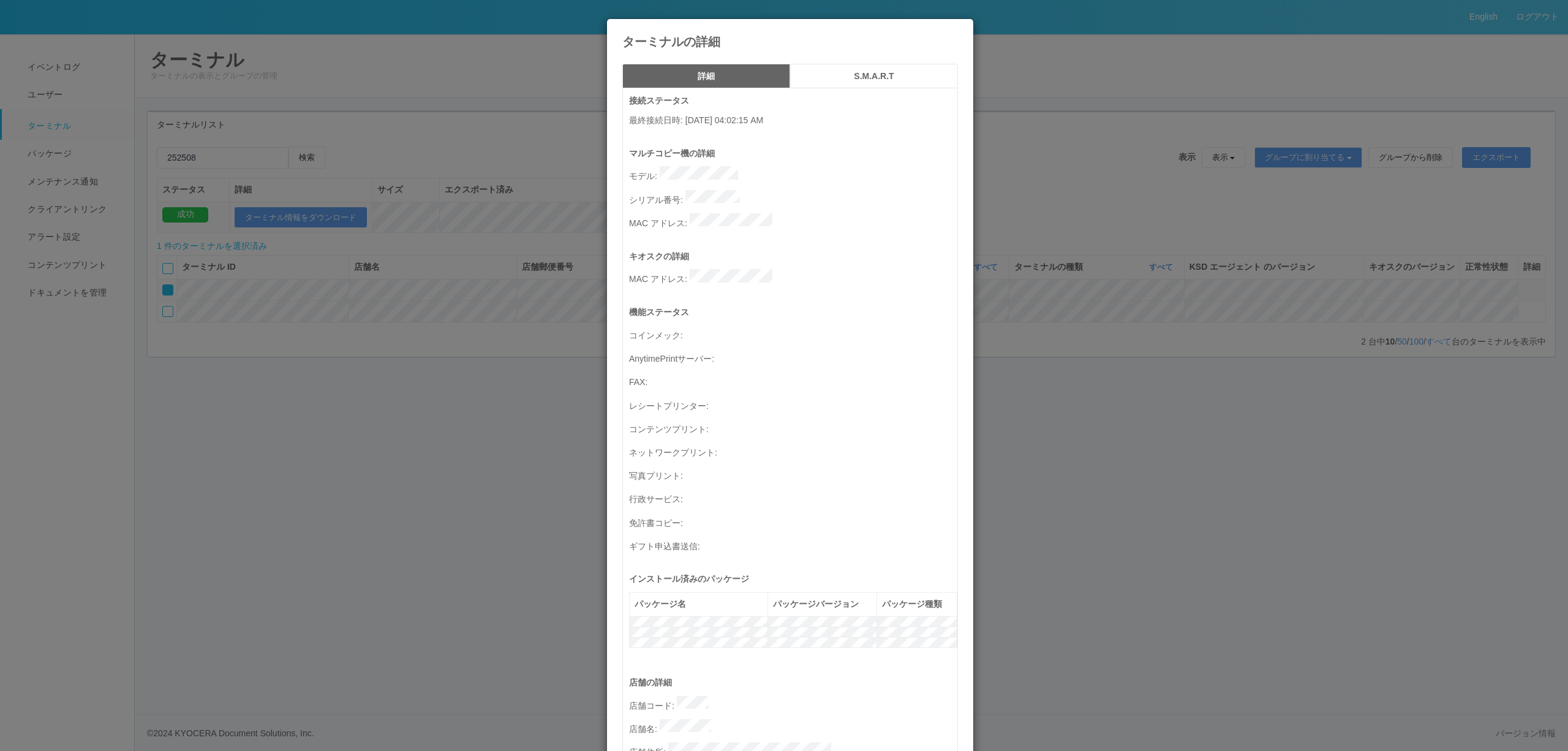
click at [1236, 342] on div "ターミナルの詳細 詳細 S.M.A.R.T 接続ステータス 最終接続日時 : [DATE] 04:02:15 AM マルチコピー機の詳細 モデル : シリアル…" at bounding box center [784, 375] width 1568 height 751
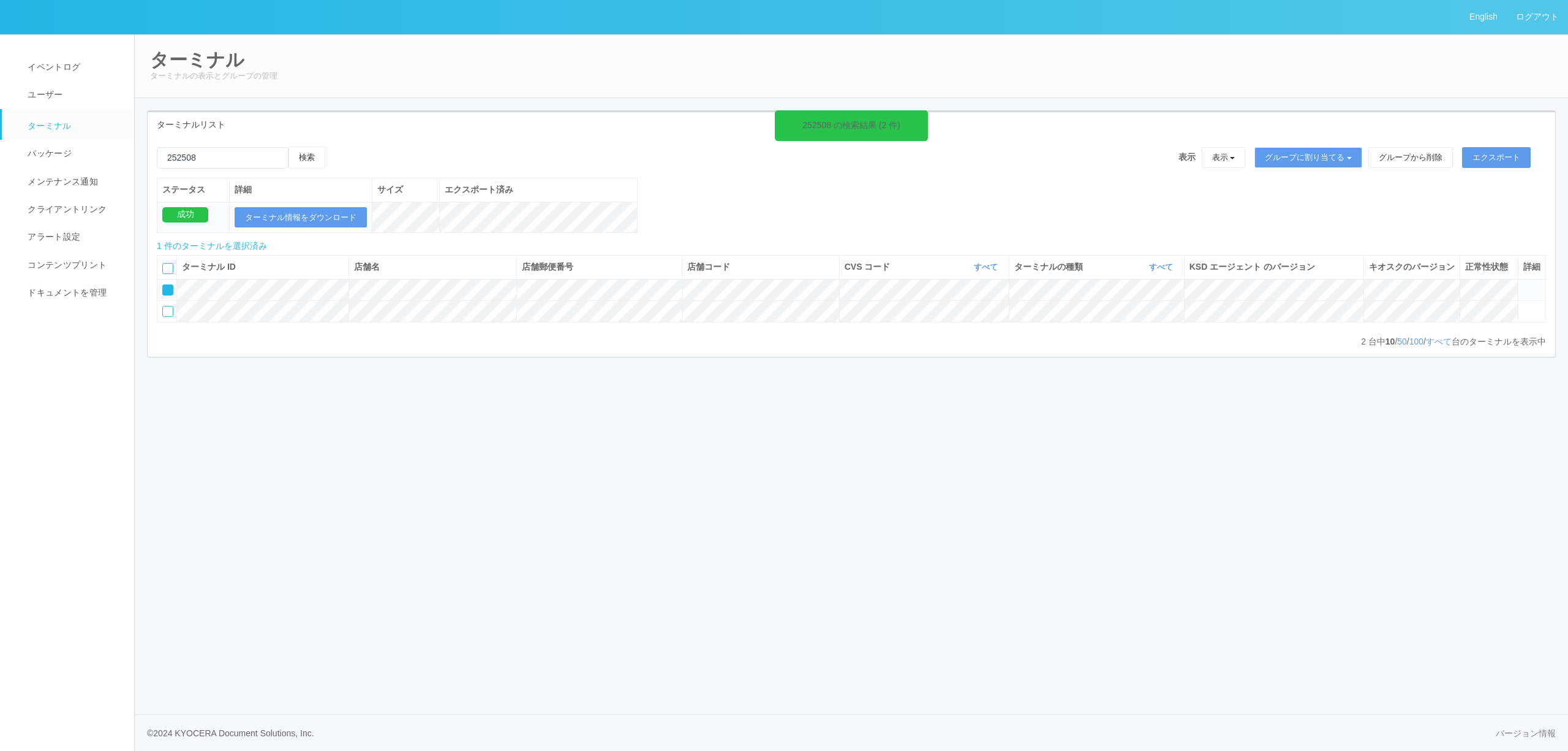
drag, startPoint x: 1525, startPoint y: 304, endPoint x: 1485, endPoint y: 293, distance: 41.5
click at [1523, 284] on icon at bounding box center [1523, 284] width 0 height 0
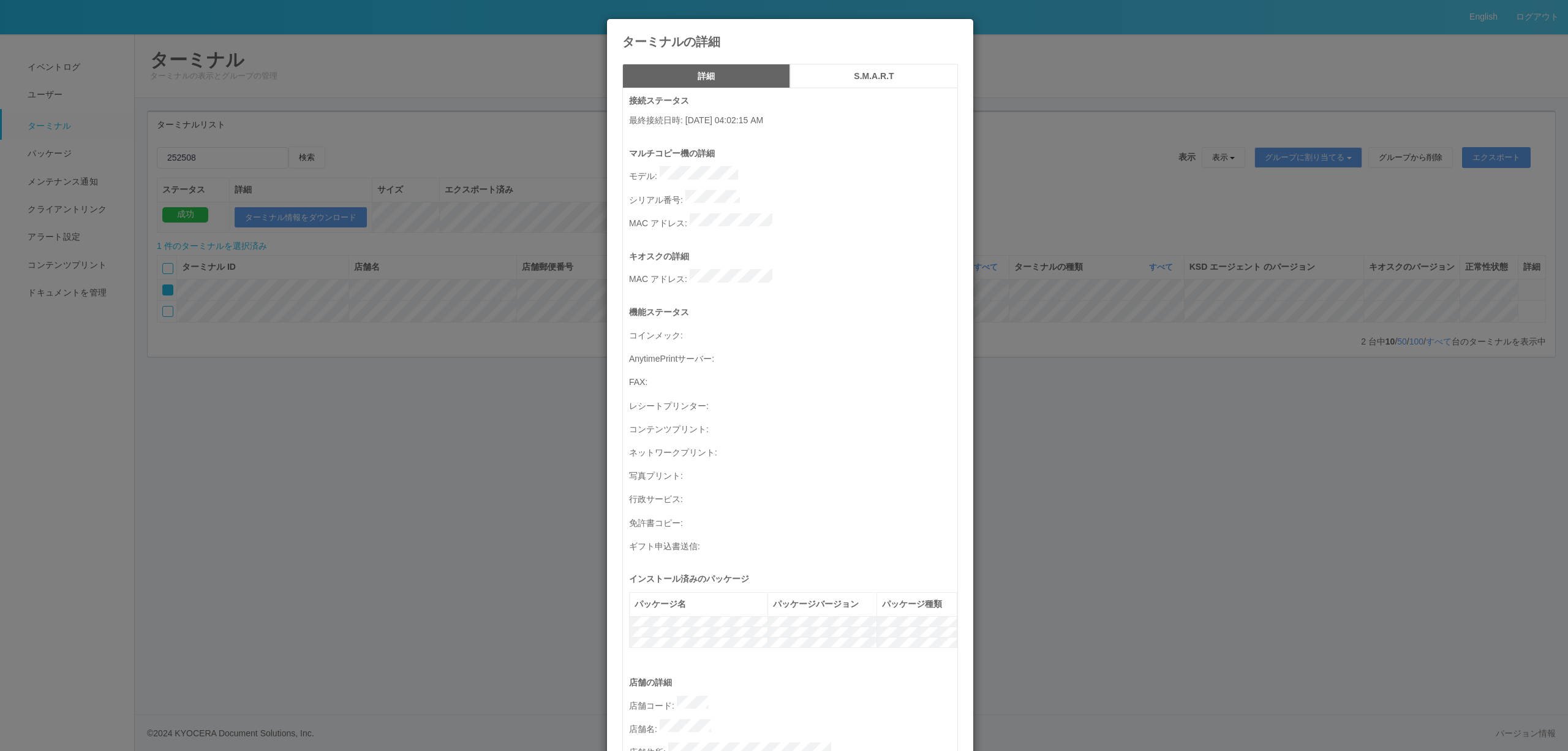
click at [858, 76] on h5 "S.M.A.R.T" at bounding box center [873, 76] width 159 height 10
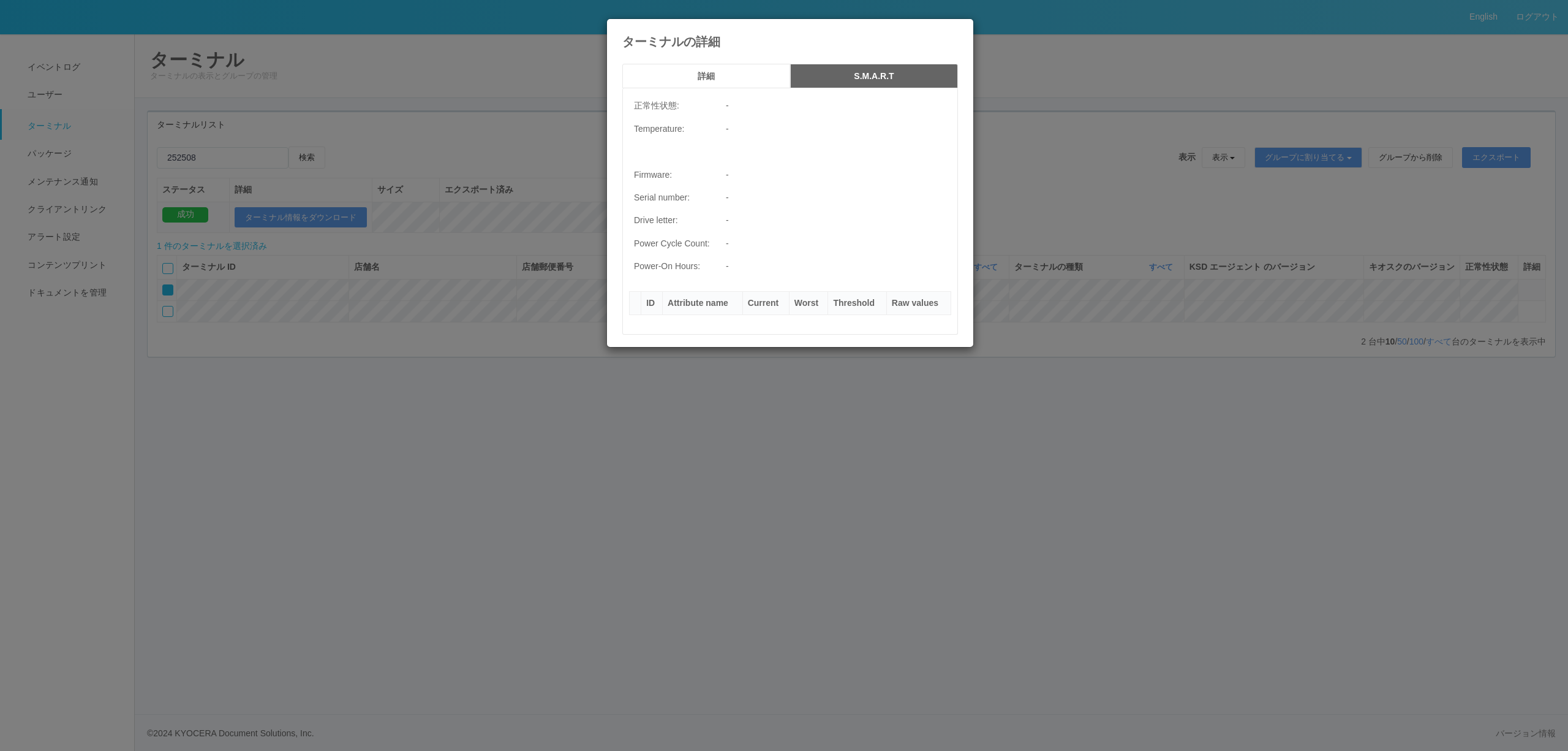
click at [1035, 164] on div "ターミナルの詳細 詳細 S.M.A.R.T 正常性状態: - Temperature: - Firmware: - Serial number: - Driv…" at bounding box center [784, 375] width 1568 height 751
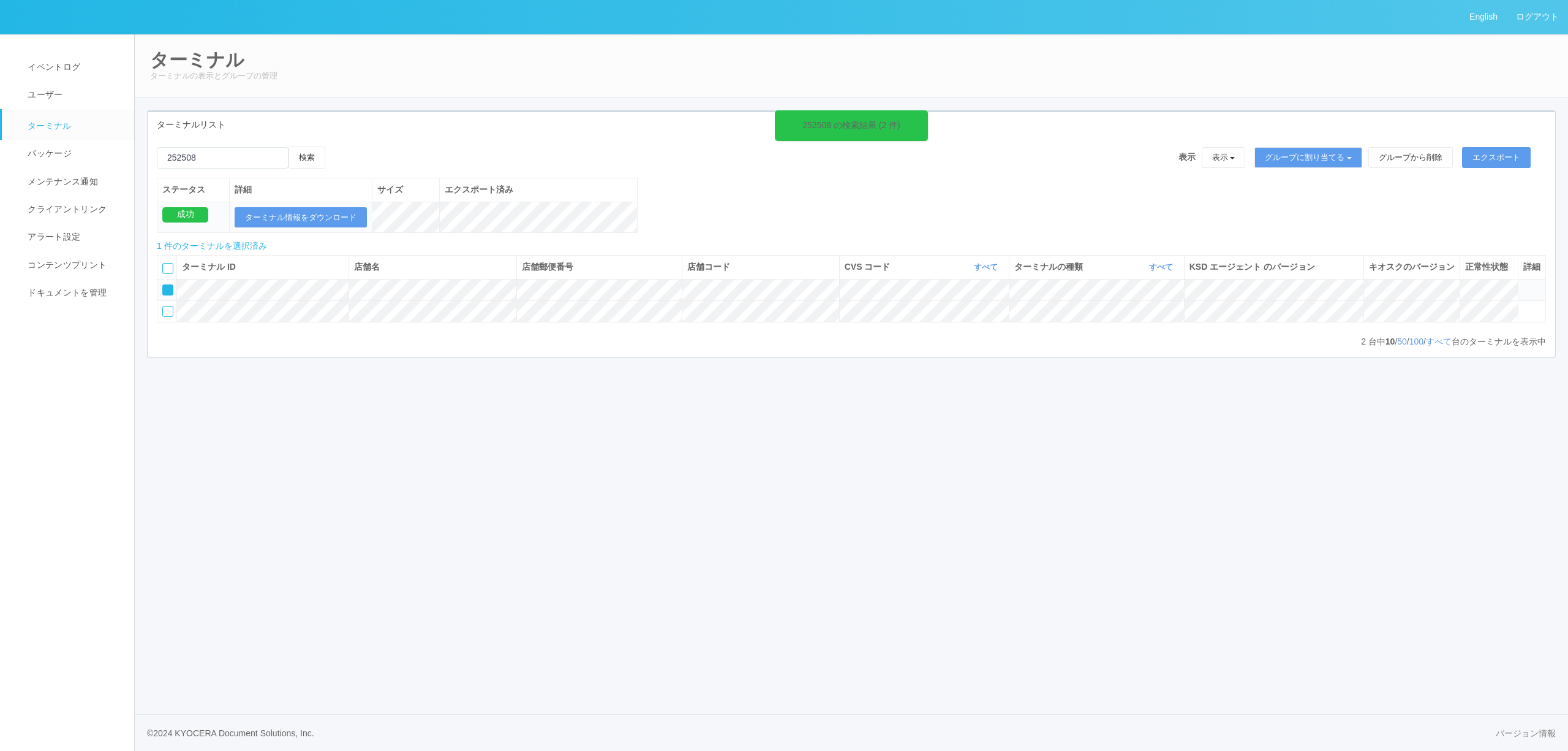
click at [1523, 284] on icon at bounding box center [1523, 284] width 0 height 0
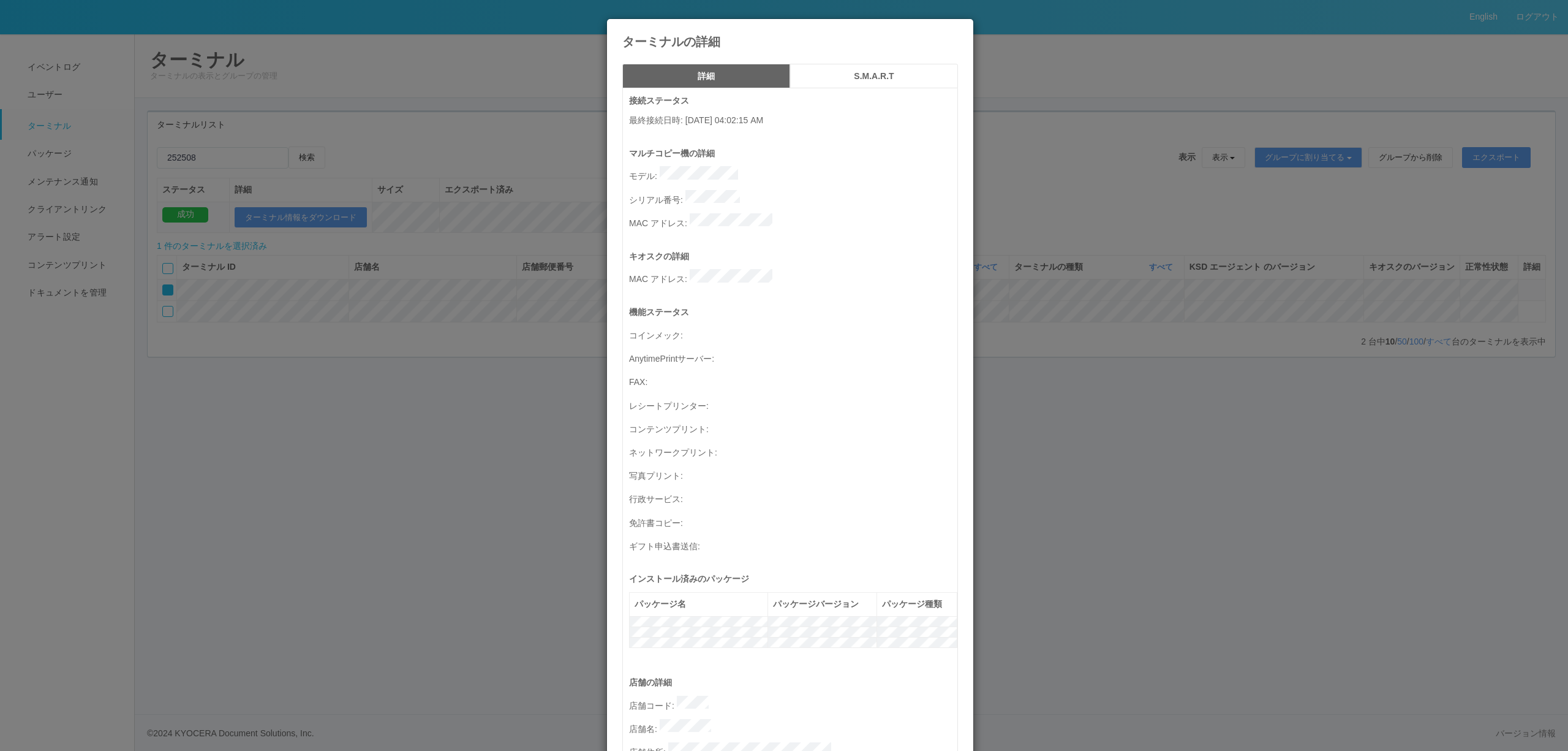
click at [476, 220] on div "ターミナルの詳細 詳細 S.M.A.R.T 接続ステータス 最終接続日時 : [DATE] 04:02:15 AM マルチコピー機の詳細 モデル : シリアル…" at bounding box center [784, 375] width 1568 height 751
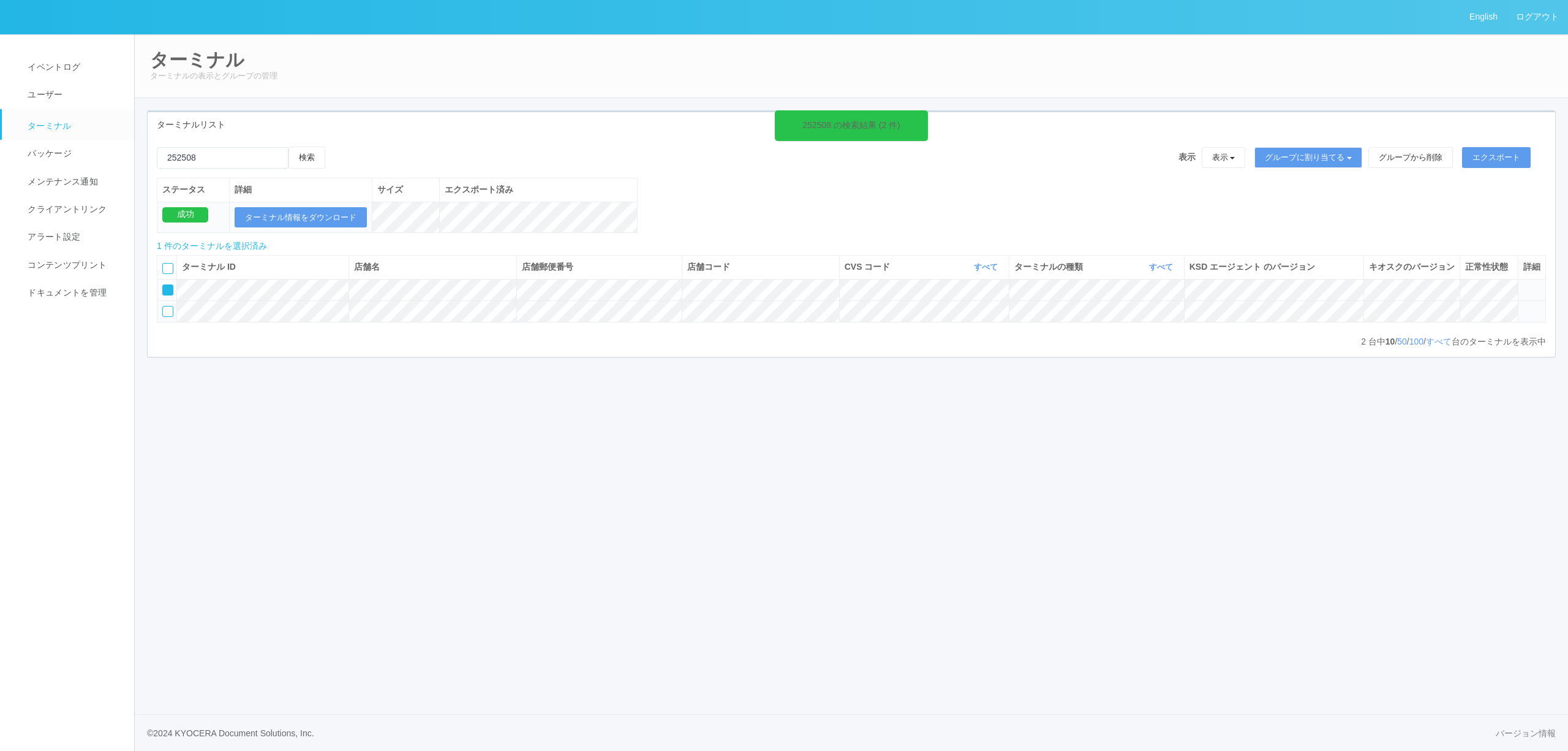
click at [1523, 305] on icon at bounding box center [1523, 305] width 0 height 0
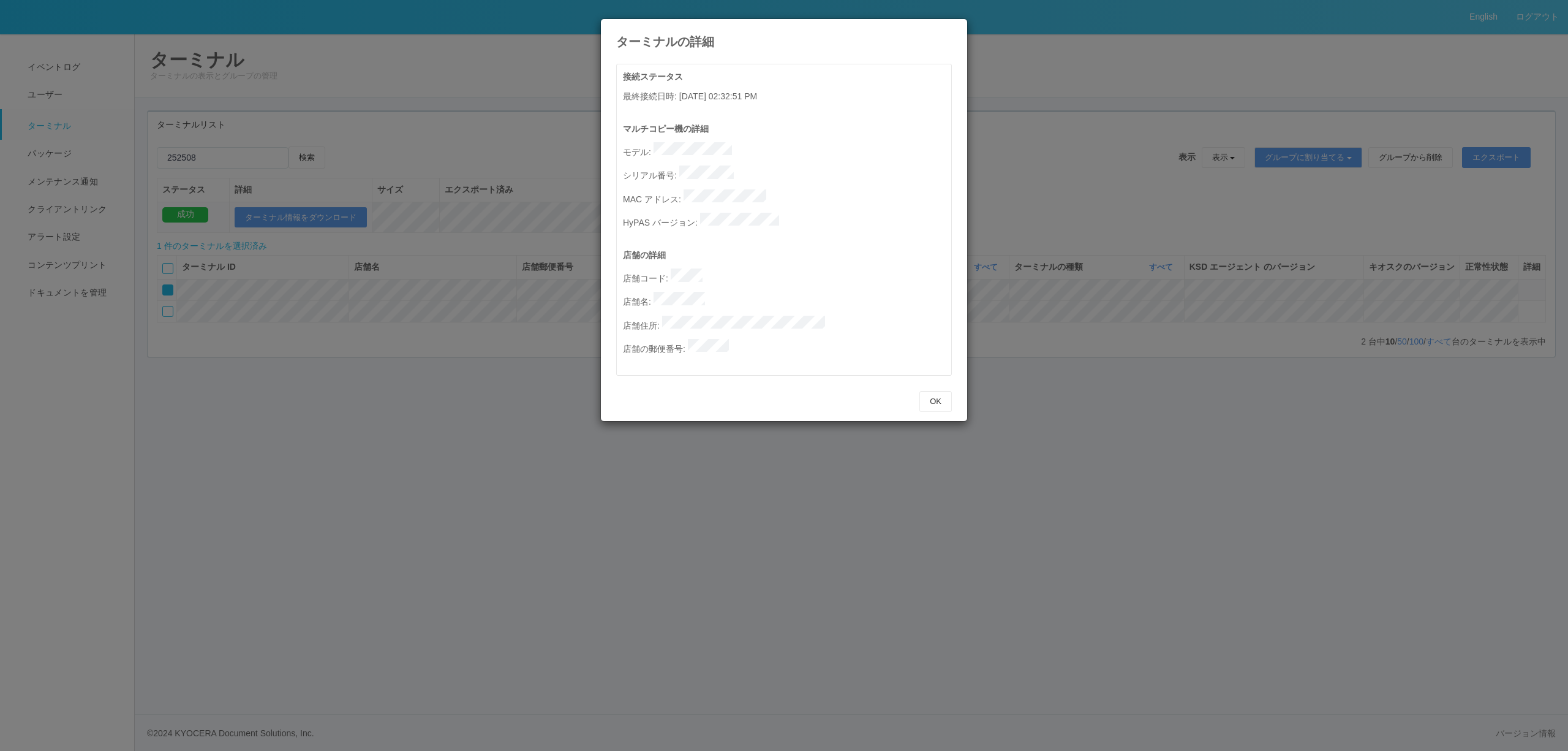
drag, startPoint x: 1213, startPoint y: 196, endPoint x: 1244, endPoint y: 217, distance: 37.4
click at [1213, 198] on div "ターミナルの詳細 接続ステータス 最終接続日時 : [DATE] 02:32:51 PM マルチコピー機の詳細 モデル : シリアル番号 : MAC アドレス…" at bounding box center [784, 375] width 1568 height 751
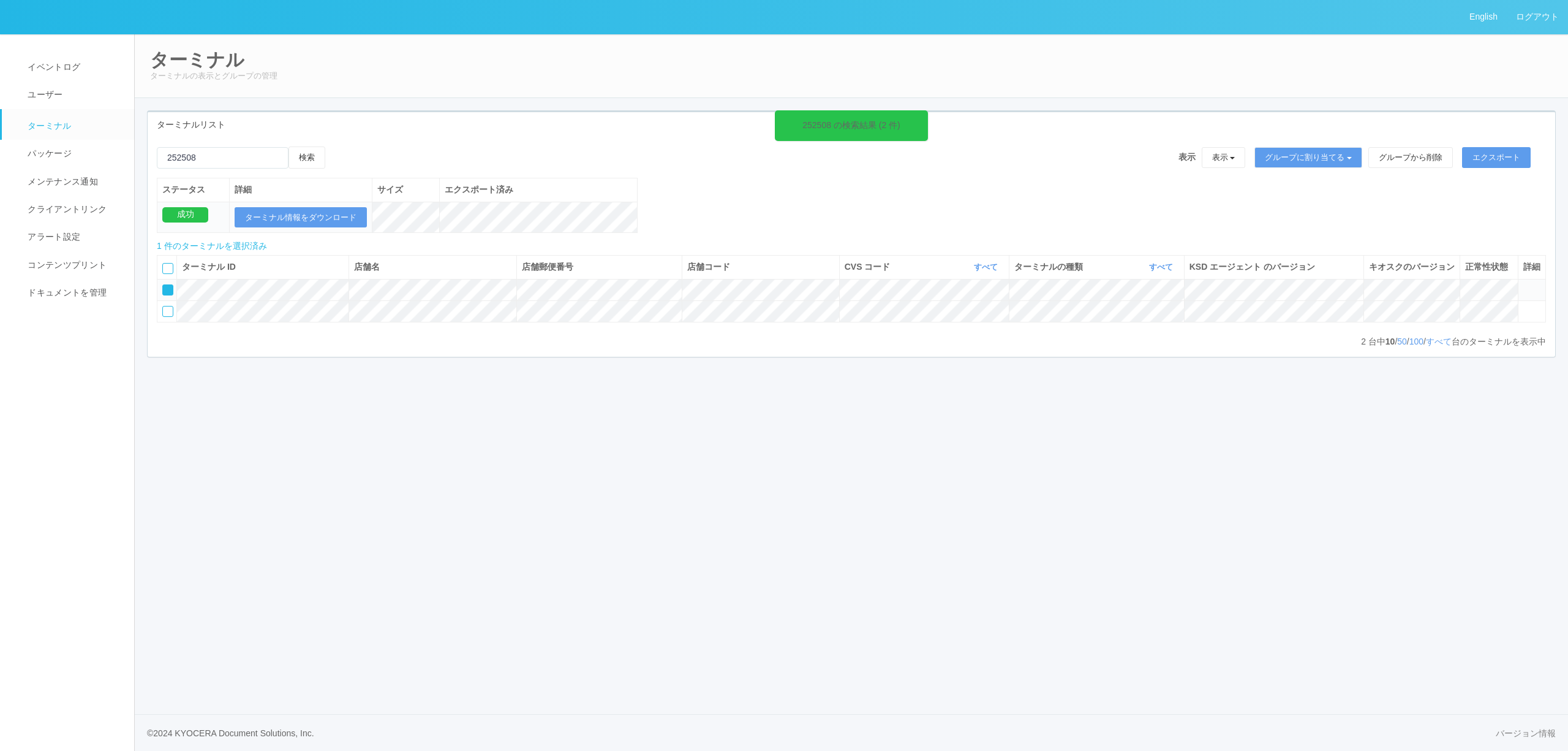
click at [1522, 301] on td at bounding box center [1531, 289] width 28 height 21
click at [1523, 284] on icon at bounding box center [1523, 284] width 0 height 0
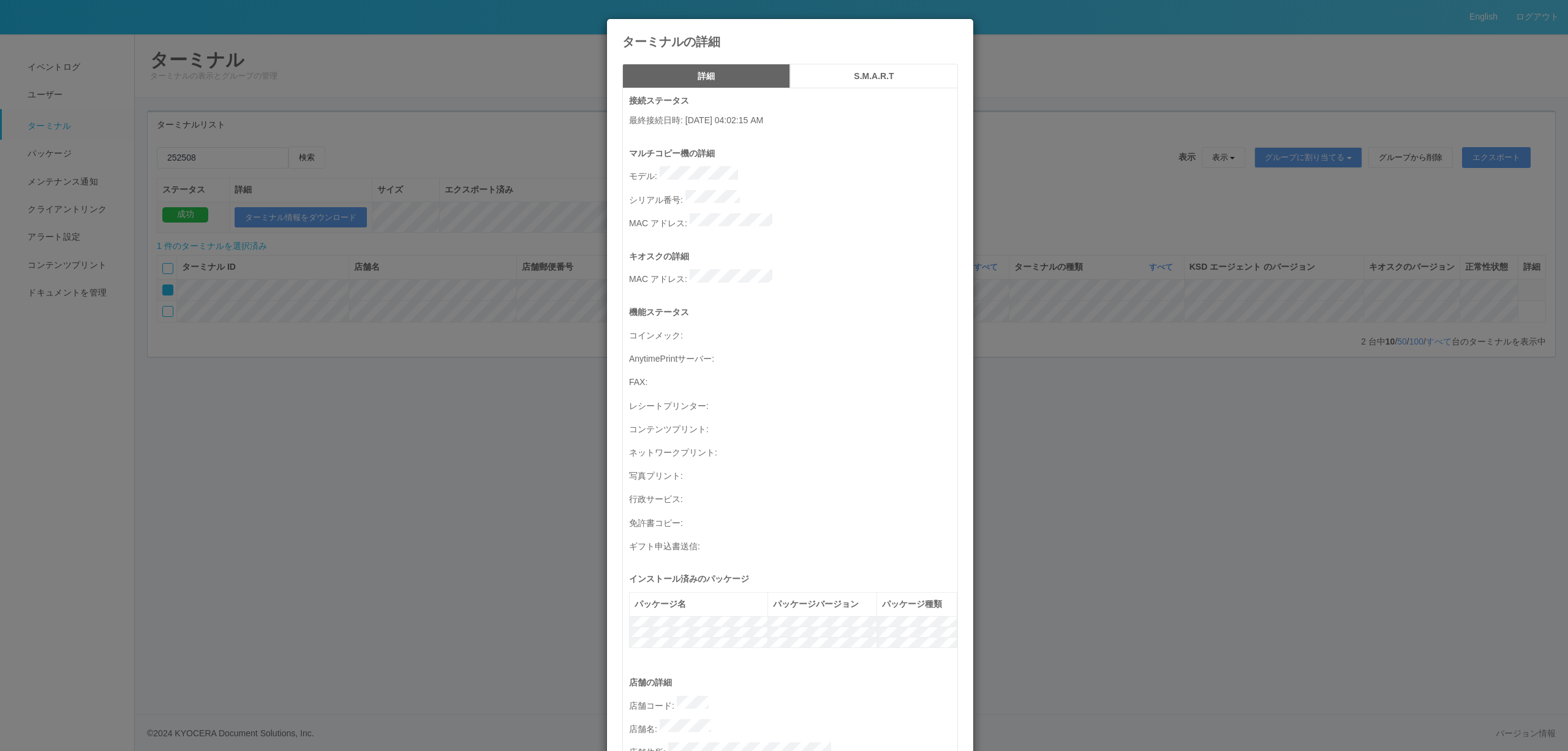
click at [872, 86] on button "S.M.A.R.T" at bounding box center [874, 75] width 168 height 24
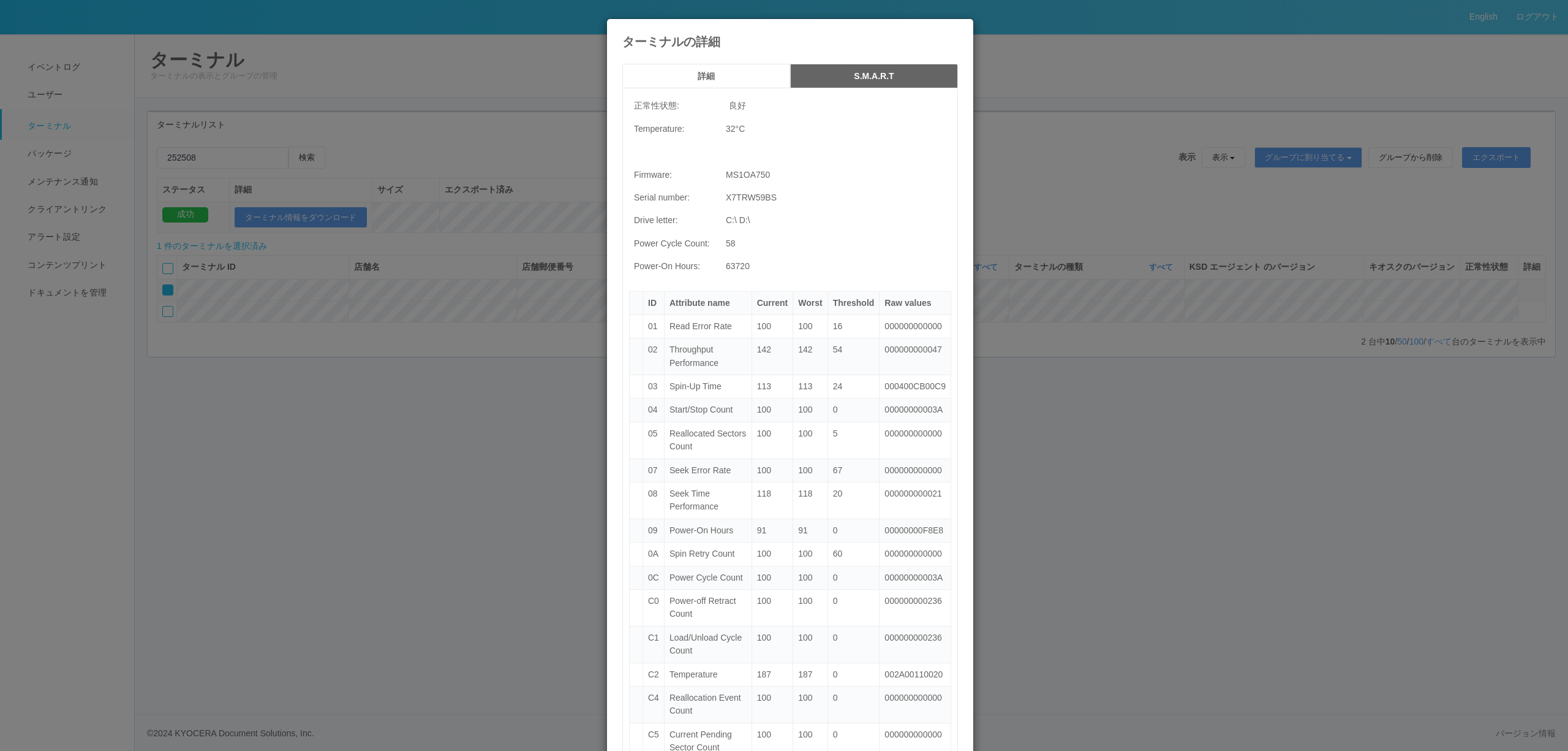
click at [1078, 209] on div "ターミナルの詳細 詳細 S.M.A.R.T 正常性状態: 良好 Temperature: 32 °C Firmware: MS1OA750 Serial nu…" at bounding box center [784, 375] width 1568 height 751
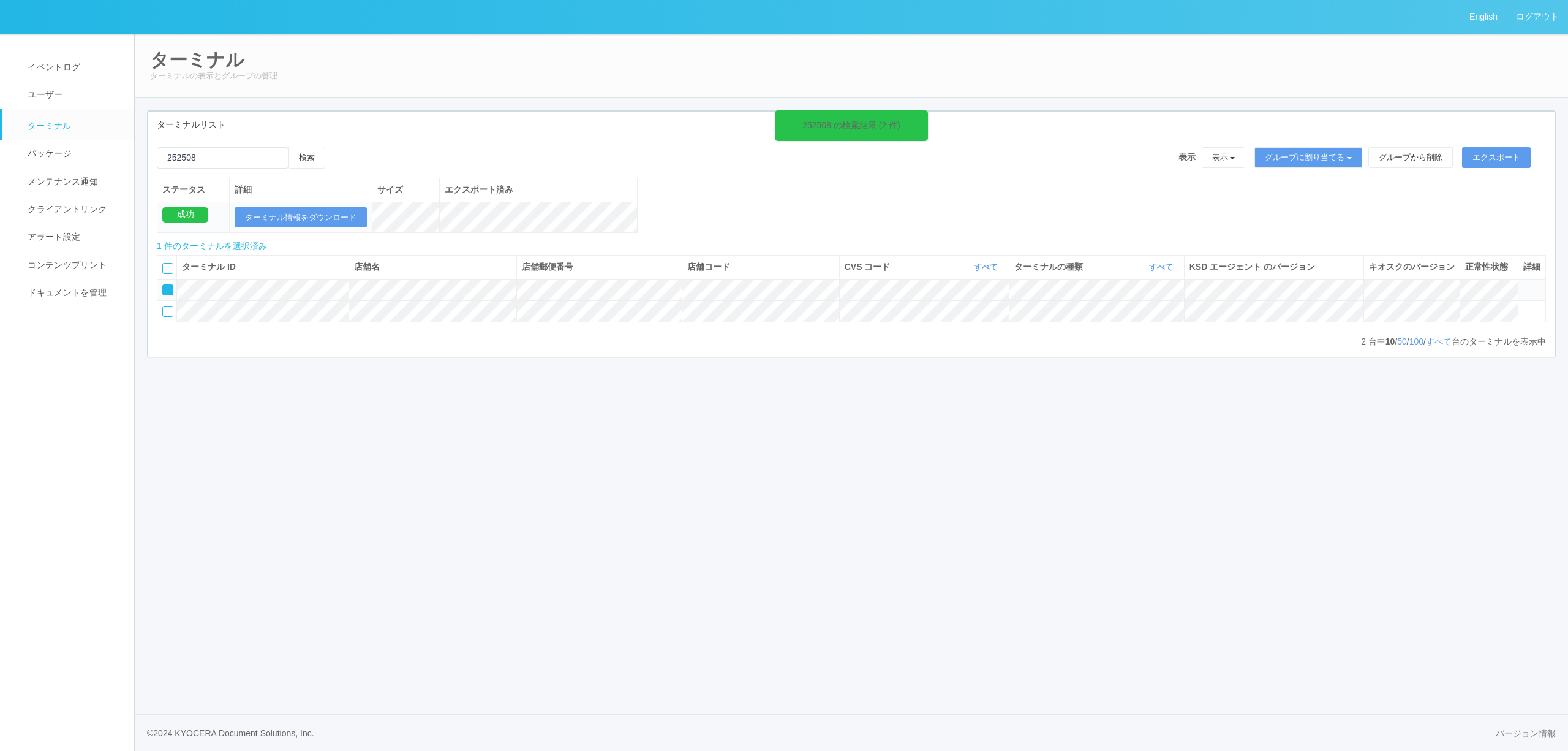
click at [1523, 284] on icon at bounding box center [1523, 284] width 0 height 0
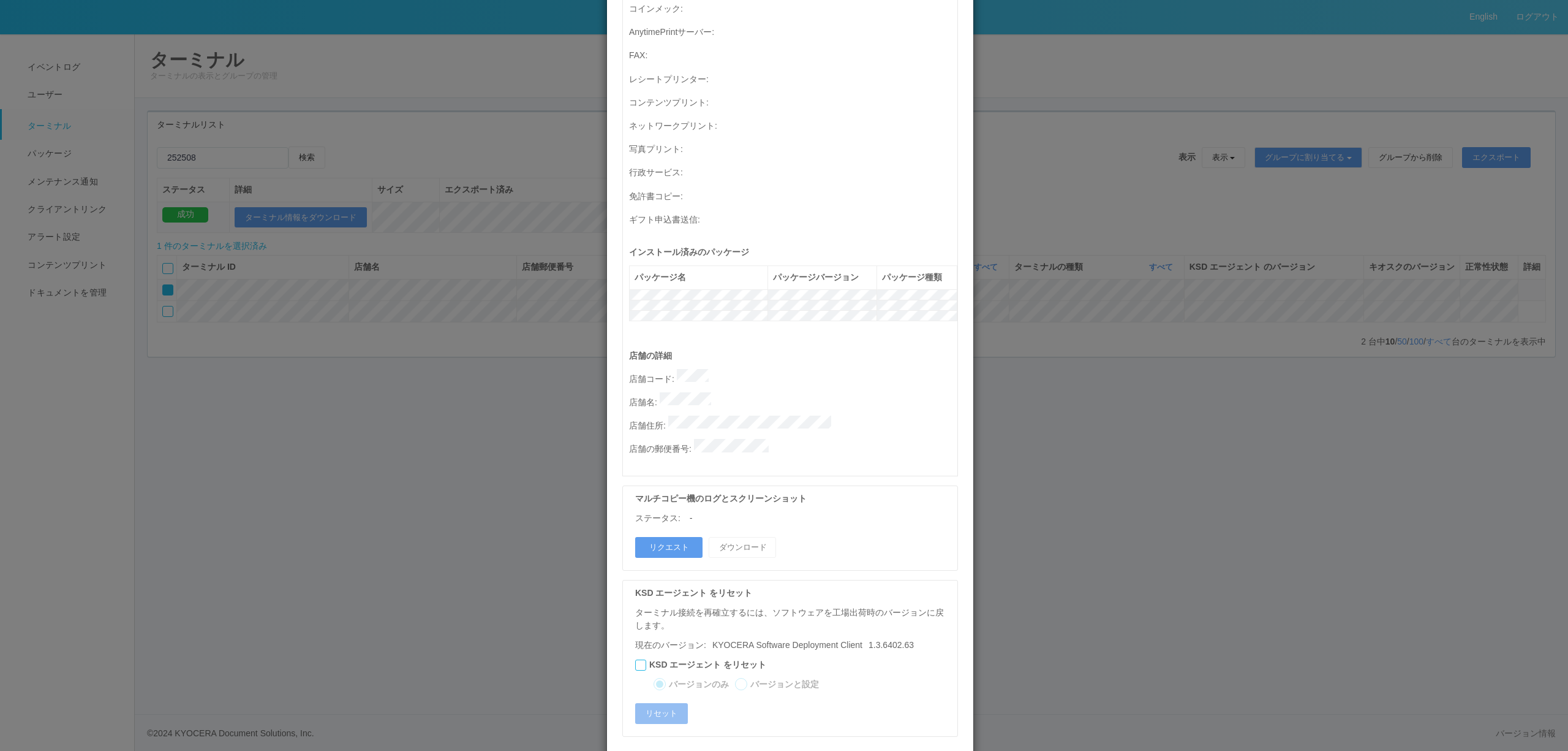
scroll to position [0, 0]
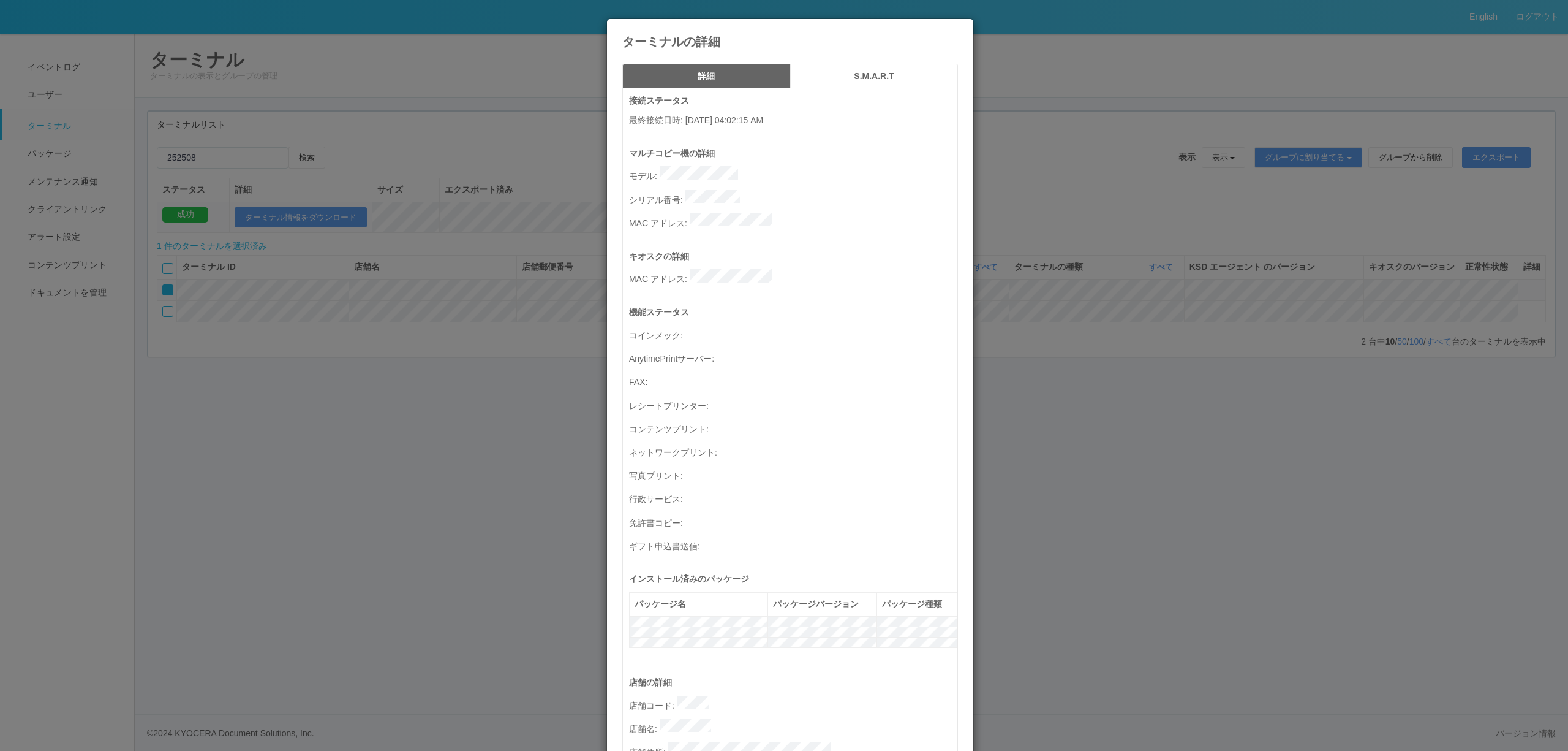
click at [812, 79] on h5 "S.M.A.R.T" at bounding box center [873, 76] width 159 height 10
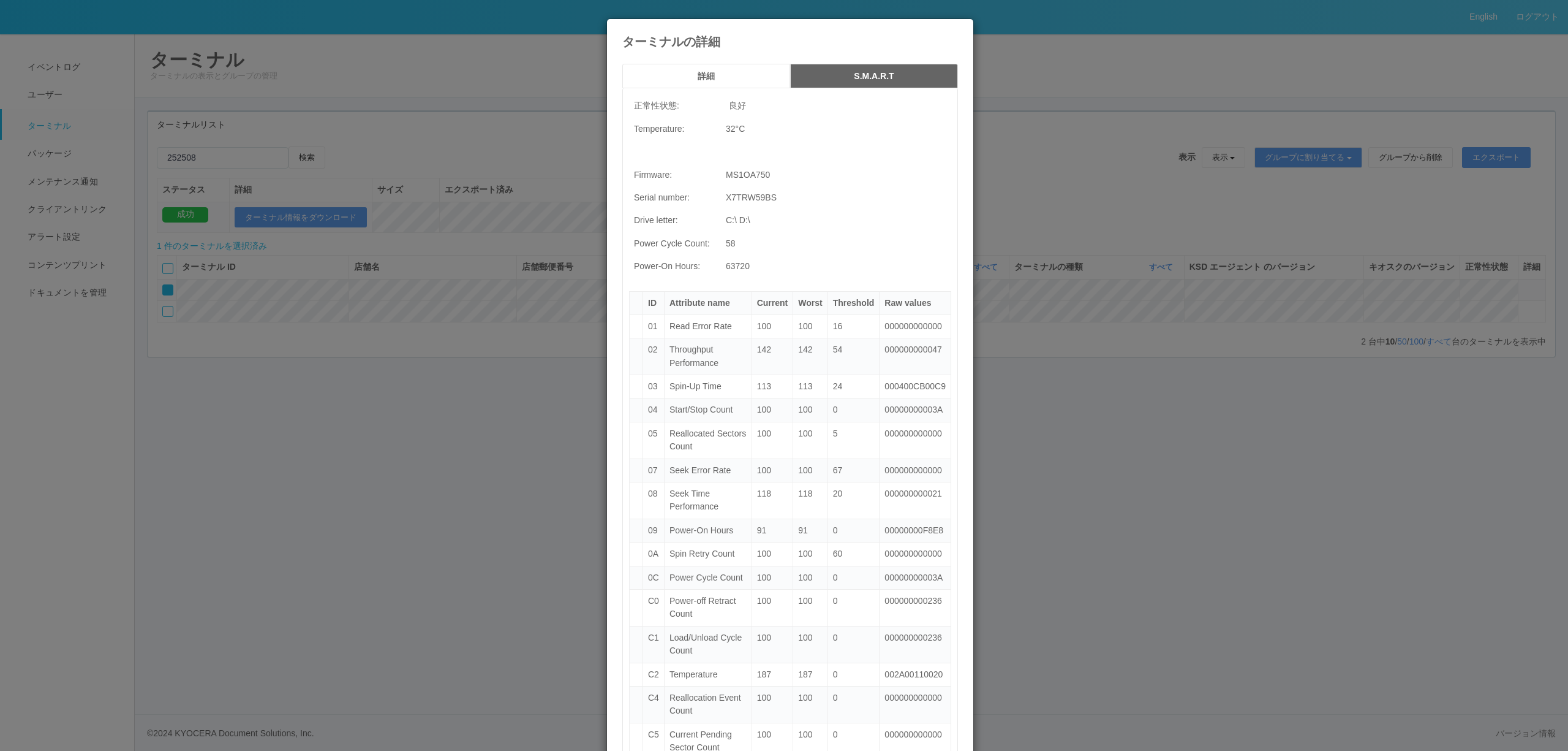
click at [173, 424] on div "ターミナルの詳細 詳細 S.M.A.R.T 正常性状態: 良好 Temperature: 32 °C Firmware: MS1OA750 Serial nu…" at bounding box center [784, 375] width 1568 height 751
